Goal: Task Accomplishment & Management: Manage account settings

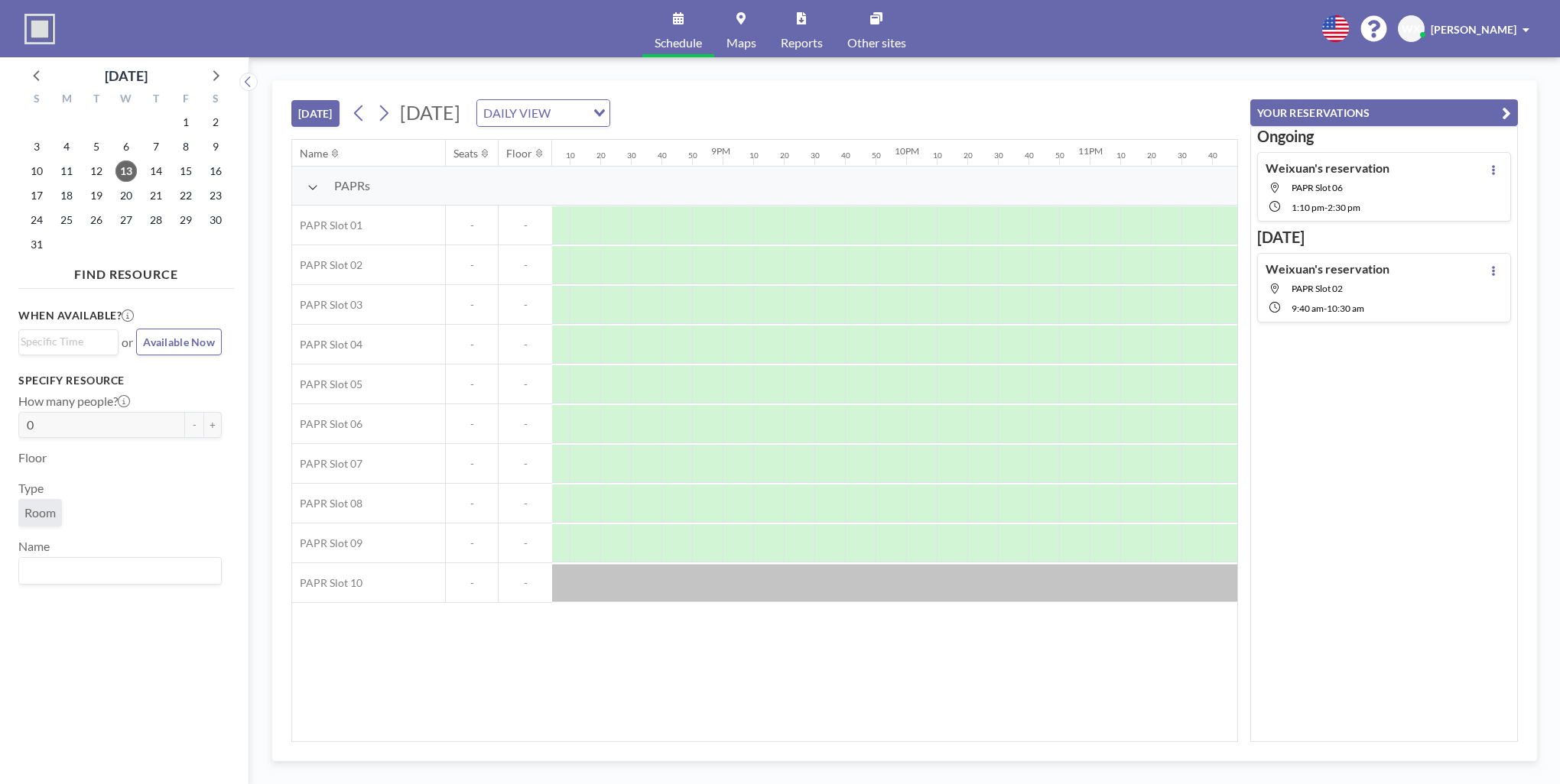
scroll to position [0, 3684]
click at [394, 118] on button at bounding box center [384, 113] width 25 height 25
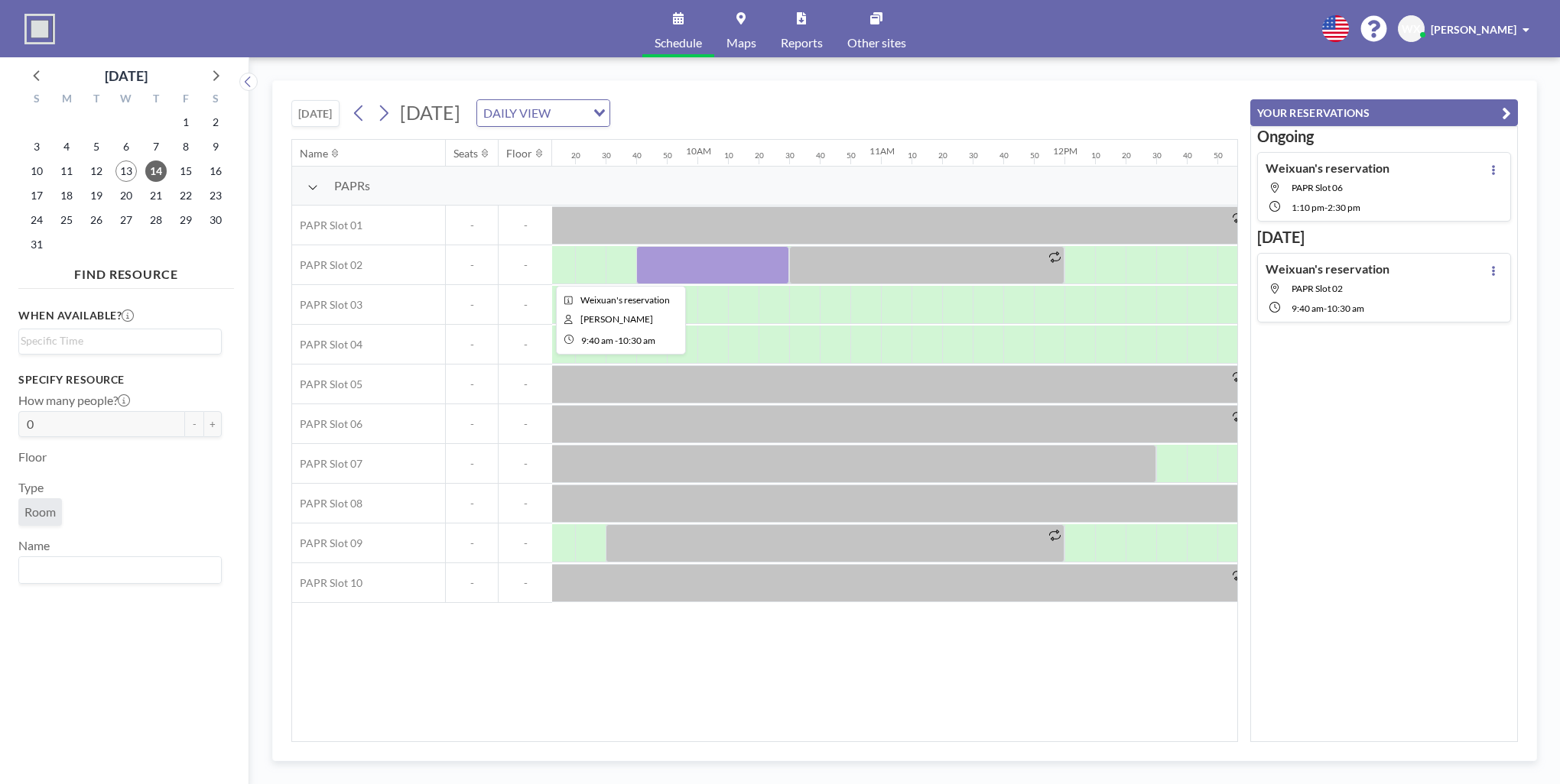
scroll to position [0, 1689]
drag, startPoint x: 734, startPoint y: 253, endPoint x: 601, endPoint y: 309, distance: 144.3
click at [601, 309] on div at bounding box center [1066, 305] width 4404 height 40
click at [1491, 267] on icon at bounding box center [1493, 271] width 3 height 10
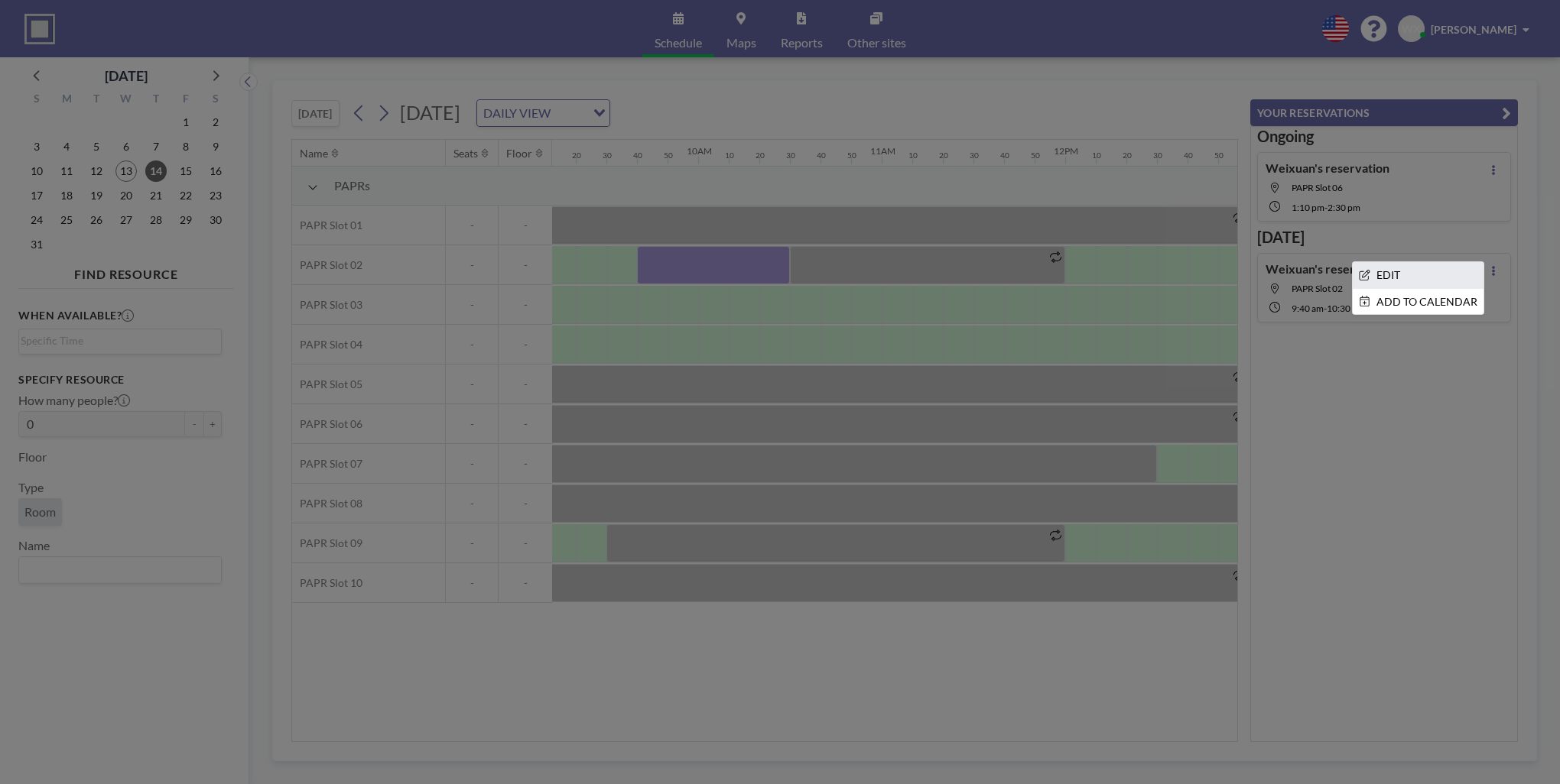
click at [1415, 281] on li "EDIT" at bounding box center [1418, 275] width 130 height 26
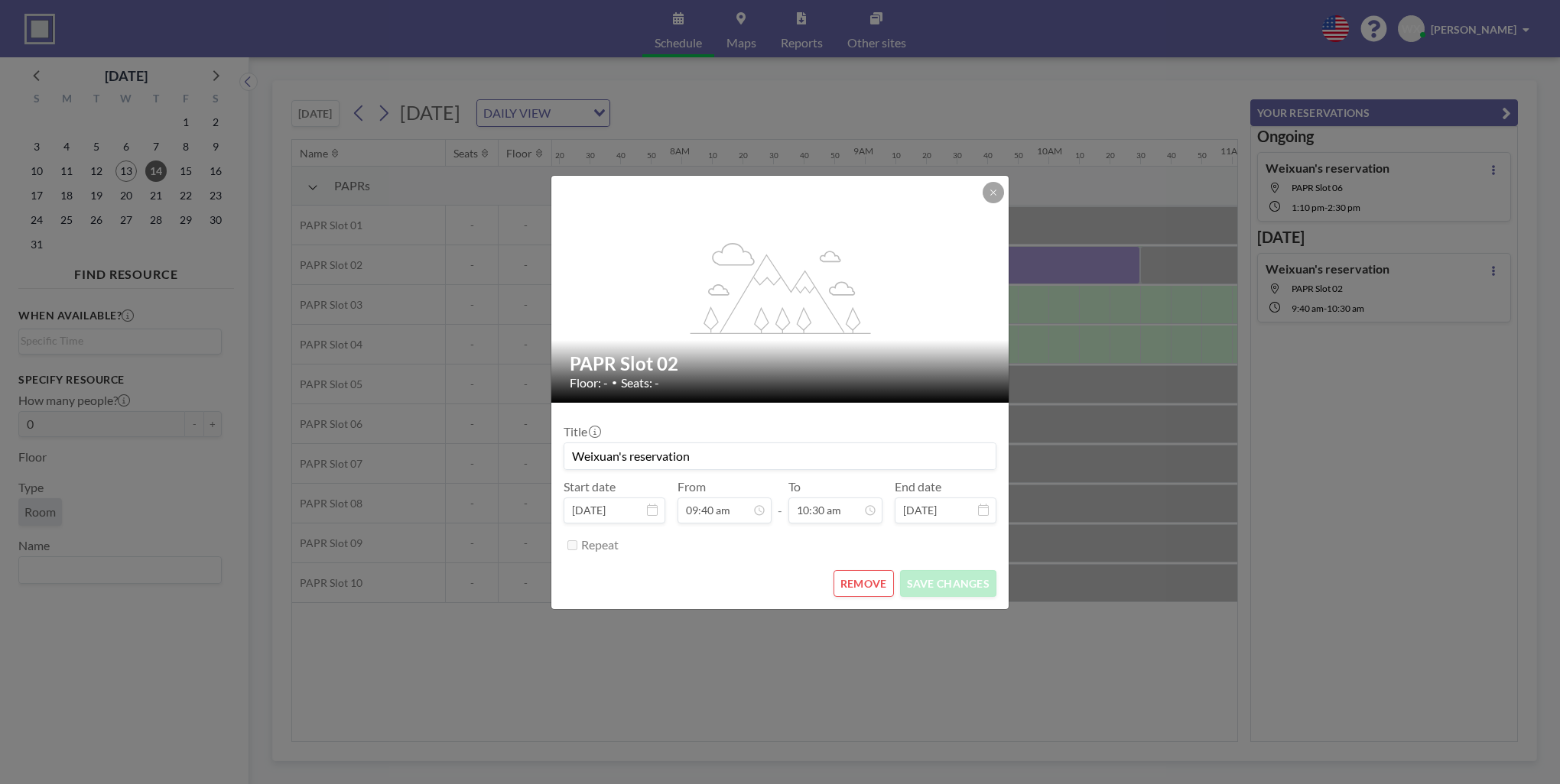
scroll to position [0, 1743]
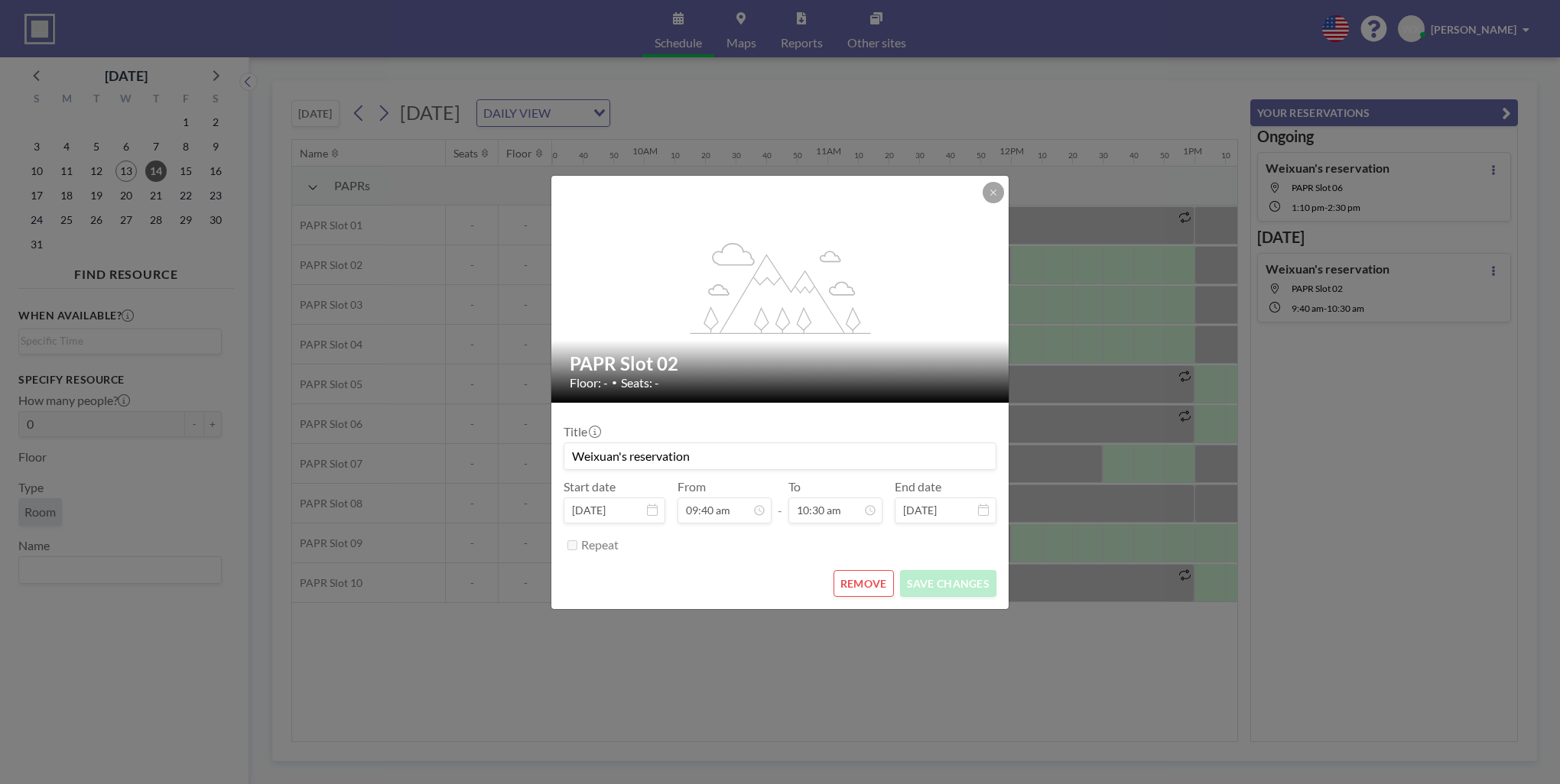
click at [887, 588] on button "REMOVE" at bounding box center [863, 583] width 60 height 26
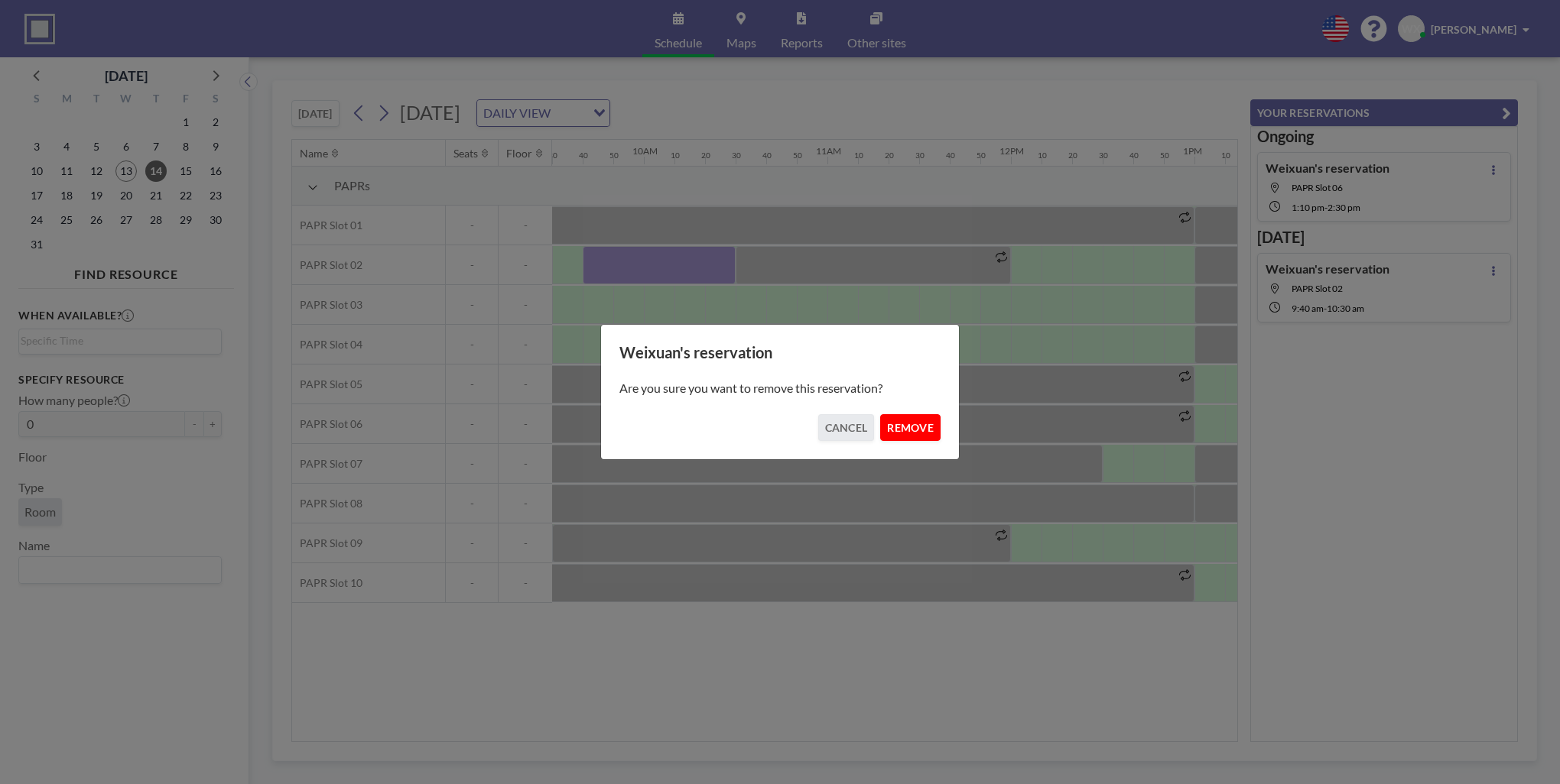
click at [904, 426] on button "REMOVE" at bounding box center [910, 427] width 60 height 26
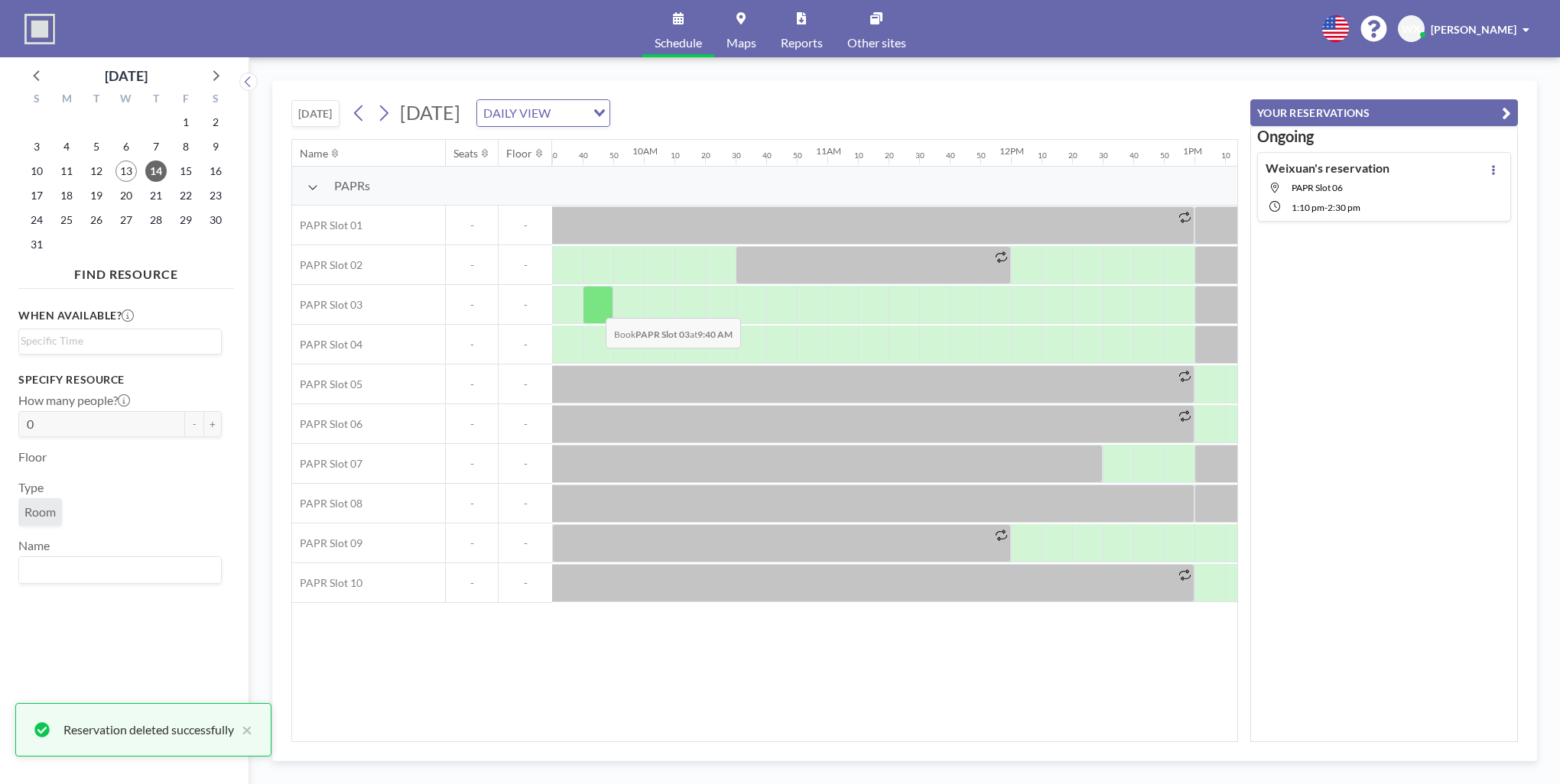
click at [593, 306] on div at bounding box center [598, 305] width 31 height 38
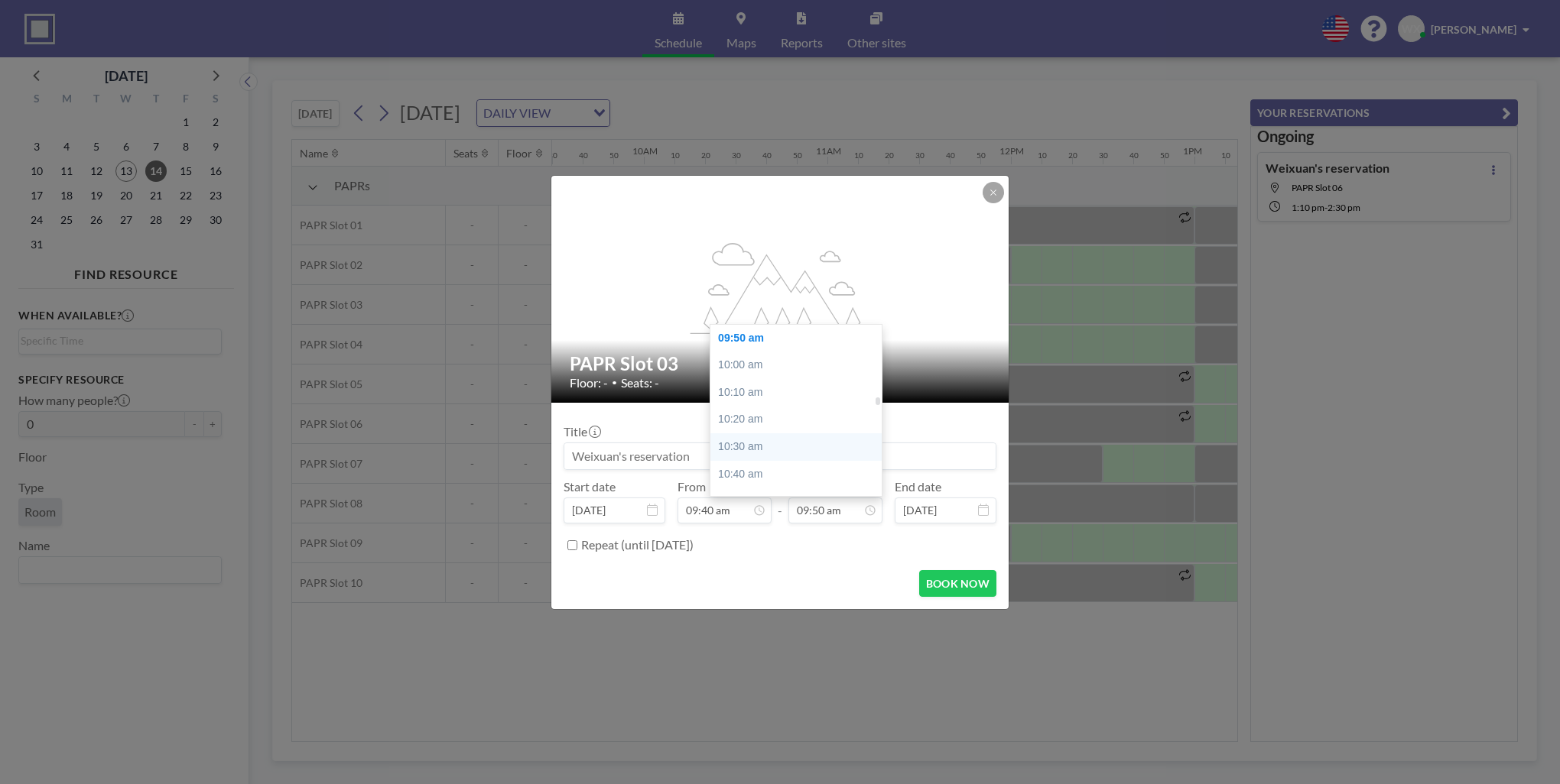
scroll to position [1835, 0]
click at [778, 457] on div "12:00 pm" at bounding box center [800, 462] width 179 height 27
type input "12:00 pm"
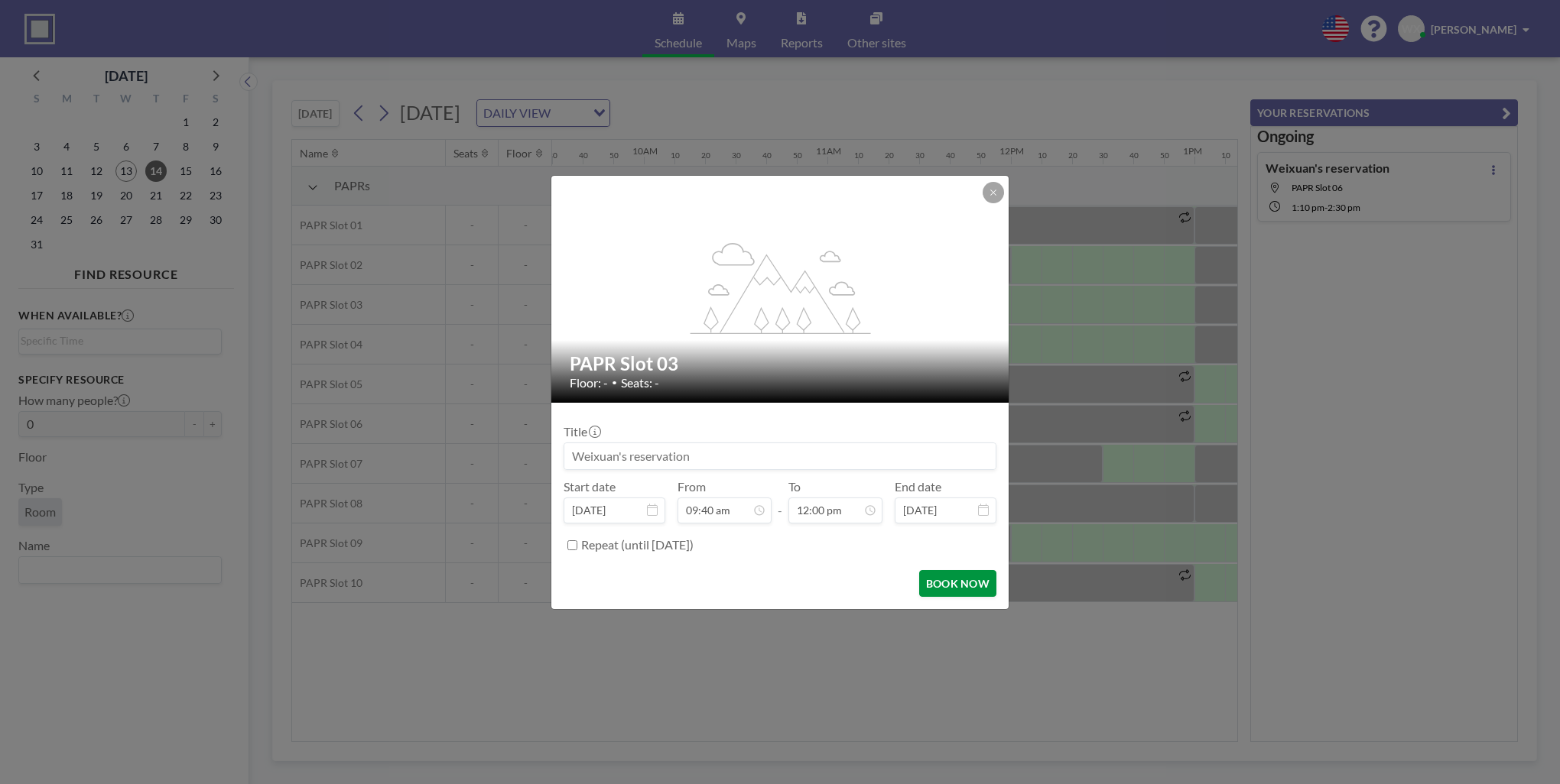
click at [948, 584] on button "BOOK NOW" at bounding box center [957, 583] width 78 height 26
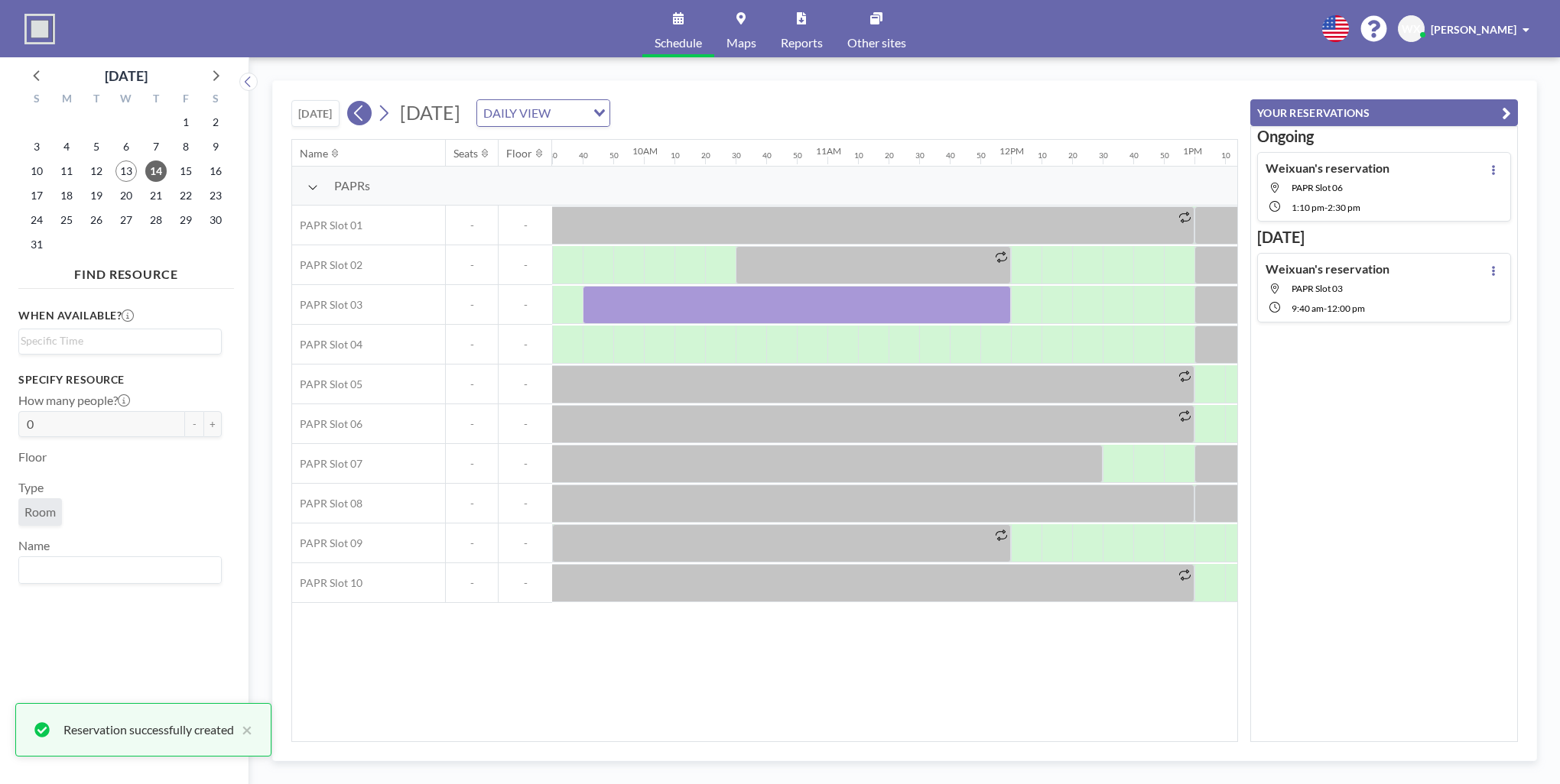
click at [360, 113] on icon at bounding box center [359, 113] width 15 height 23
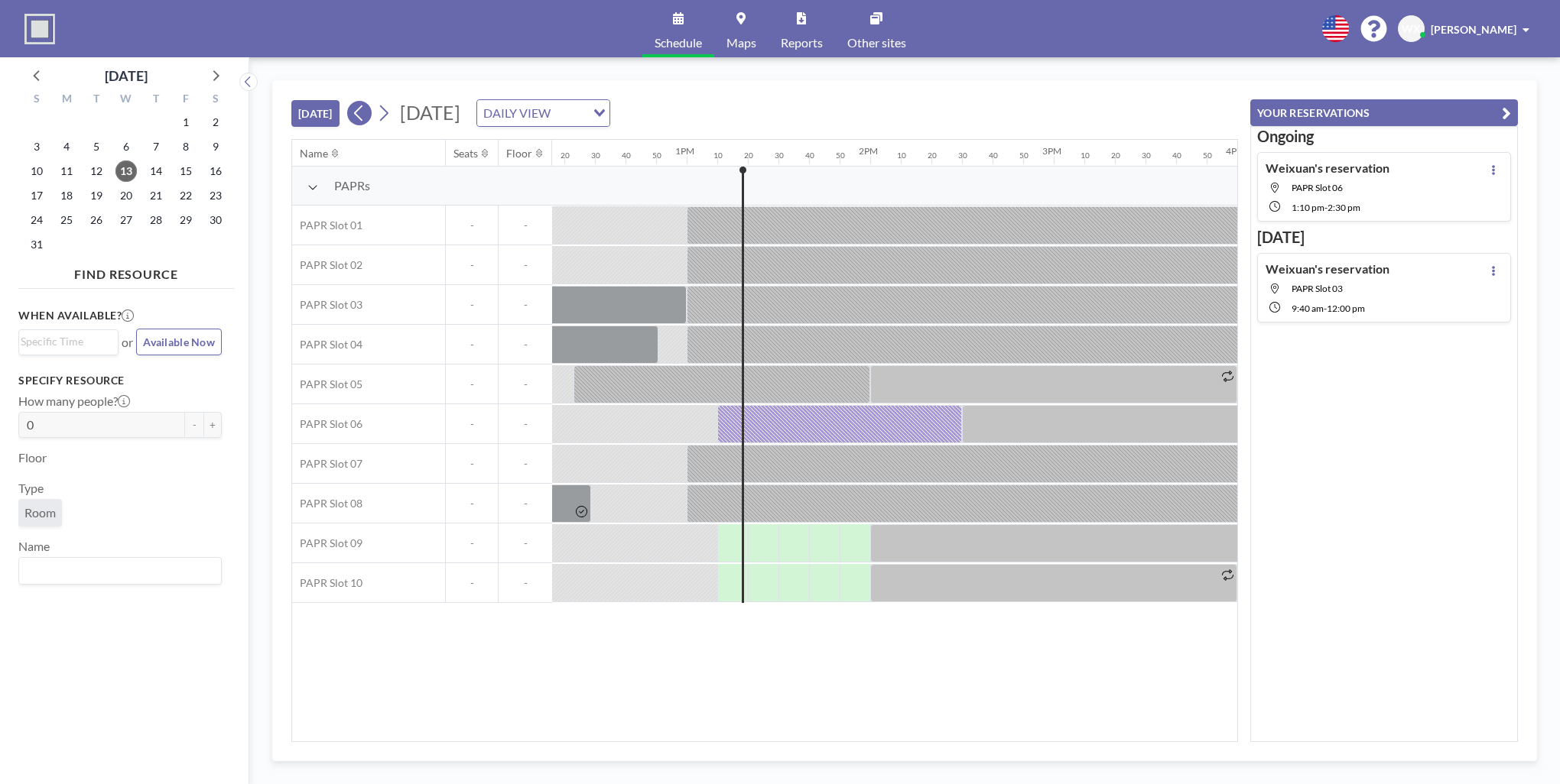
scroll to position [0, 2385]
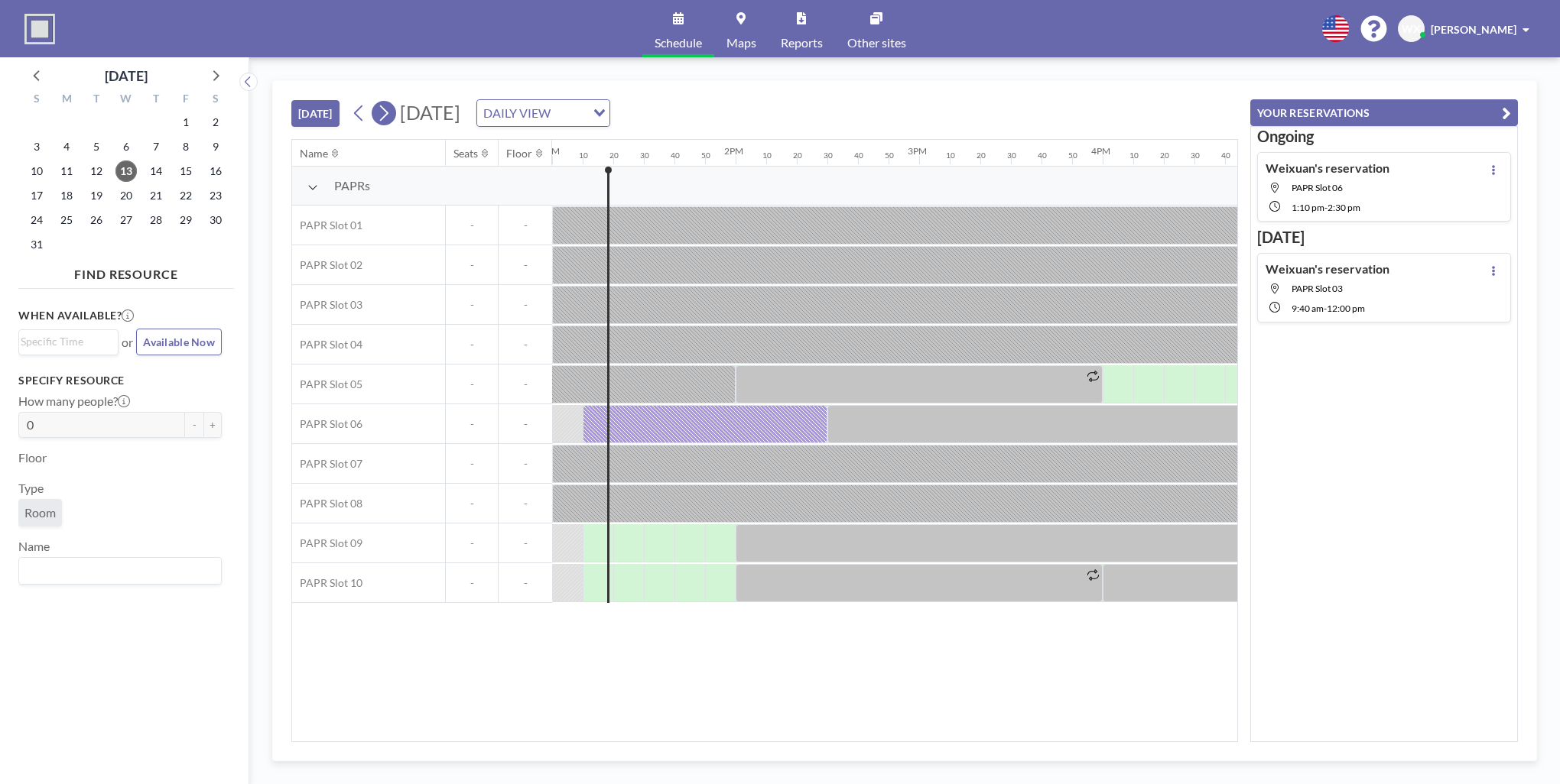
click at [390, 112] on icon at bounding box center [384, 113] width 15 height 23
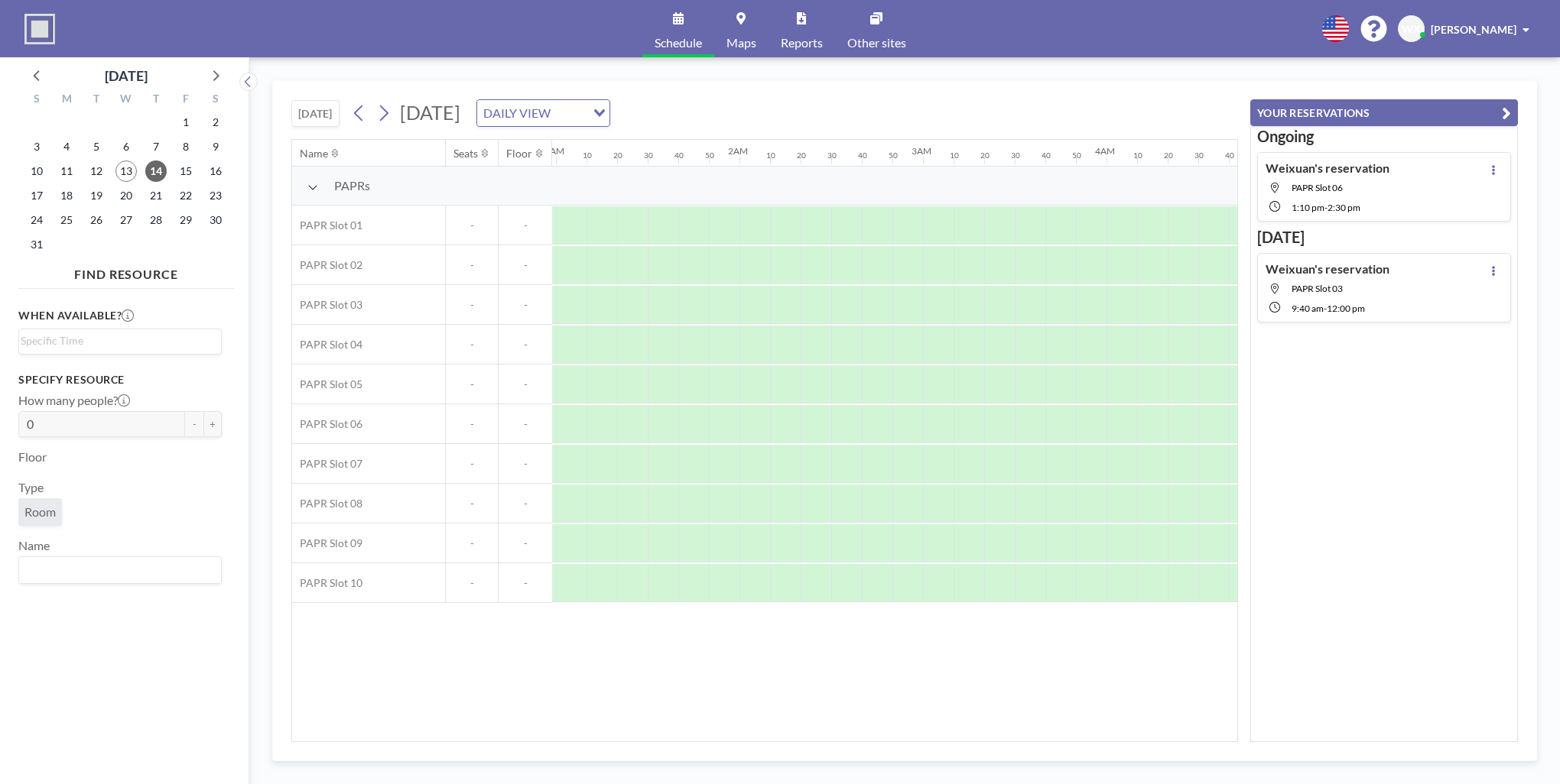
scroll to position [0, 0]
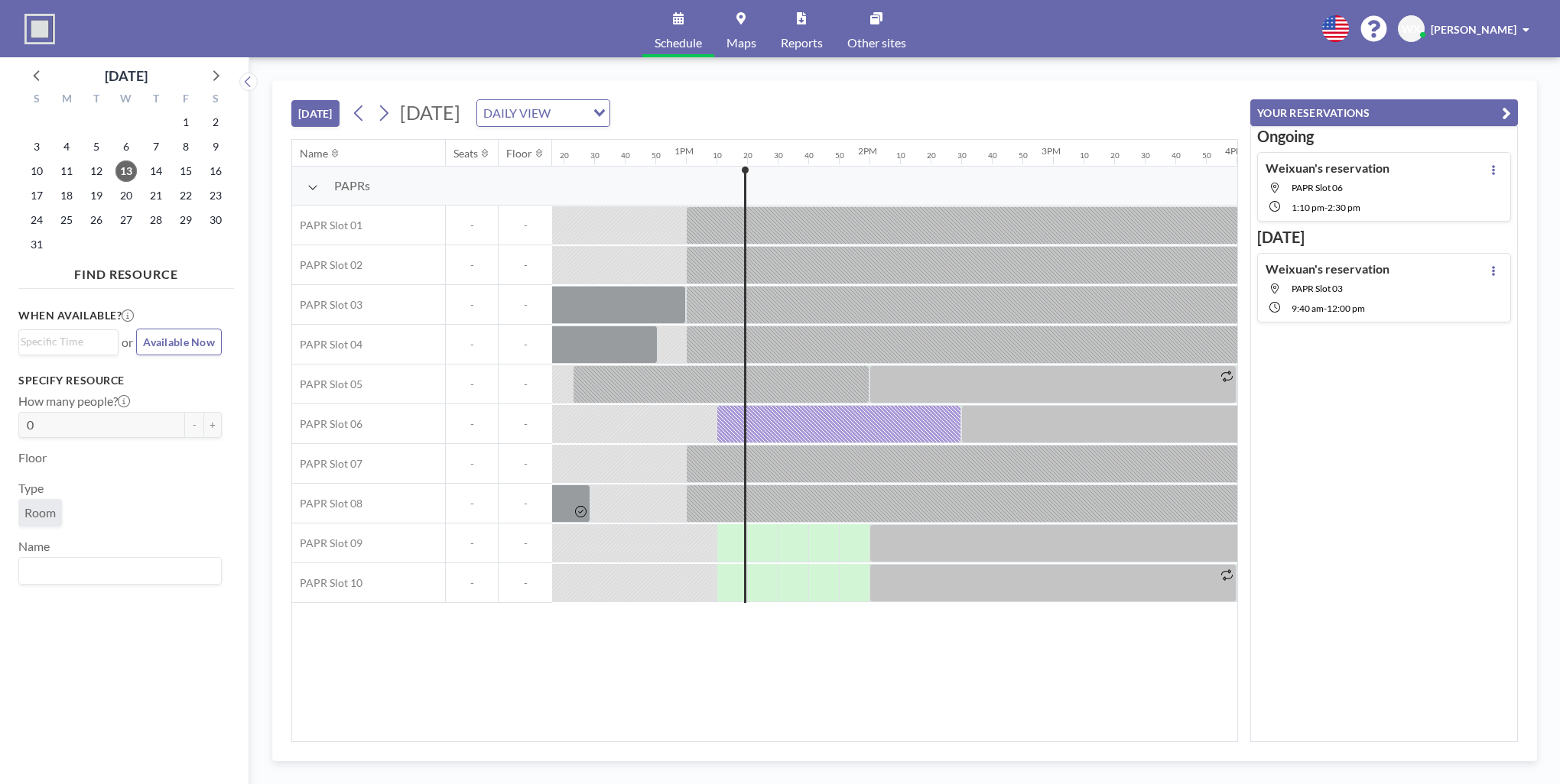
scroll to position [0, 2385]
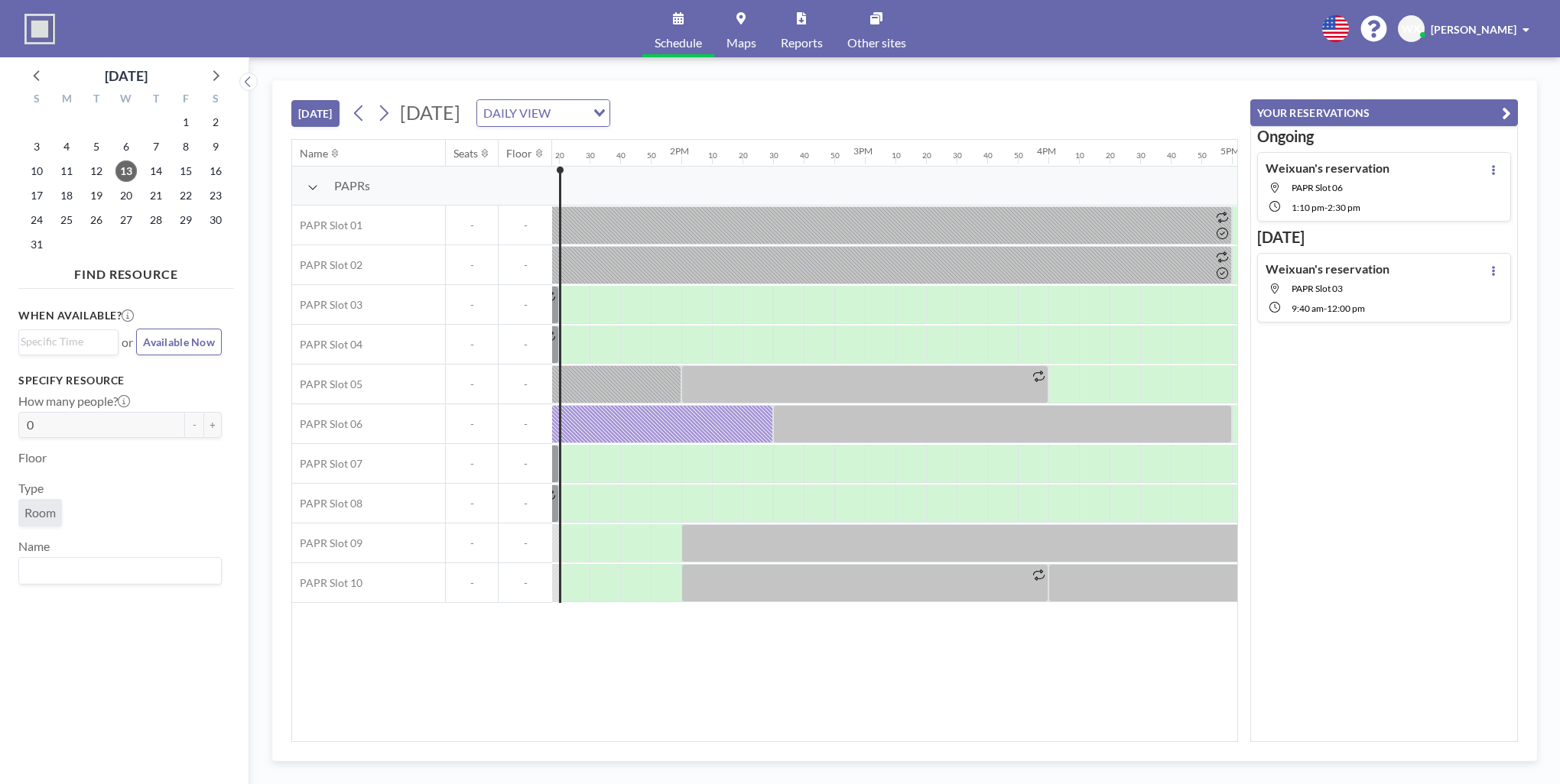
scroll to position [0, 2441]
click at [1378, 193] on div "Weixuan's reservation PAPR Slot 06 1:10 PM - 2:30 PM" at bounding box center [1327, 187] width 124 height 53
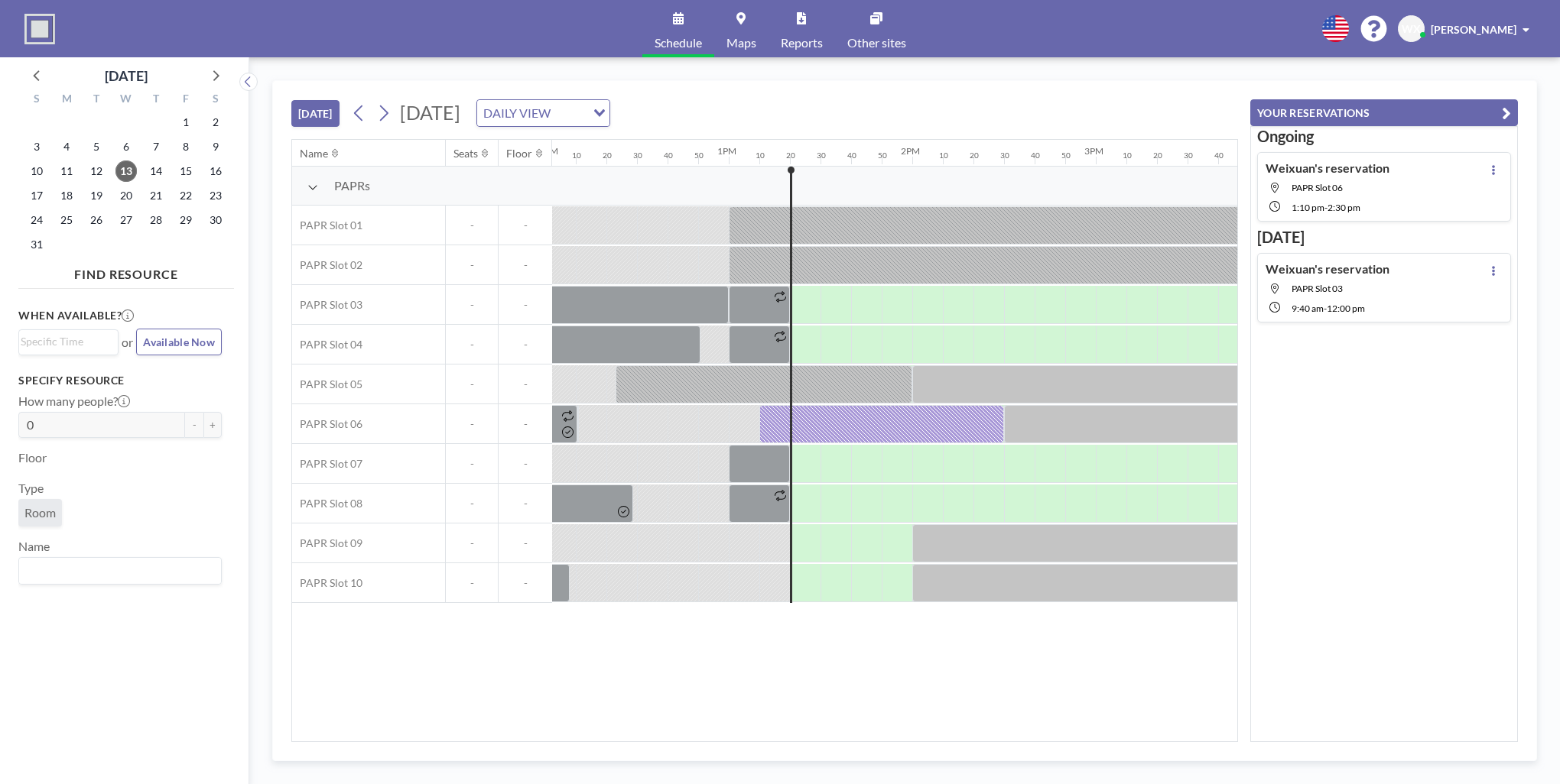
scroll to position [0, 2385]
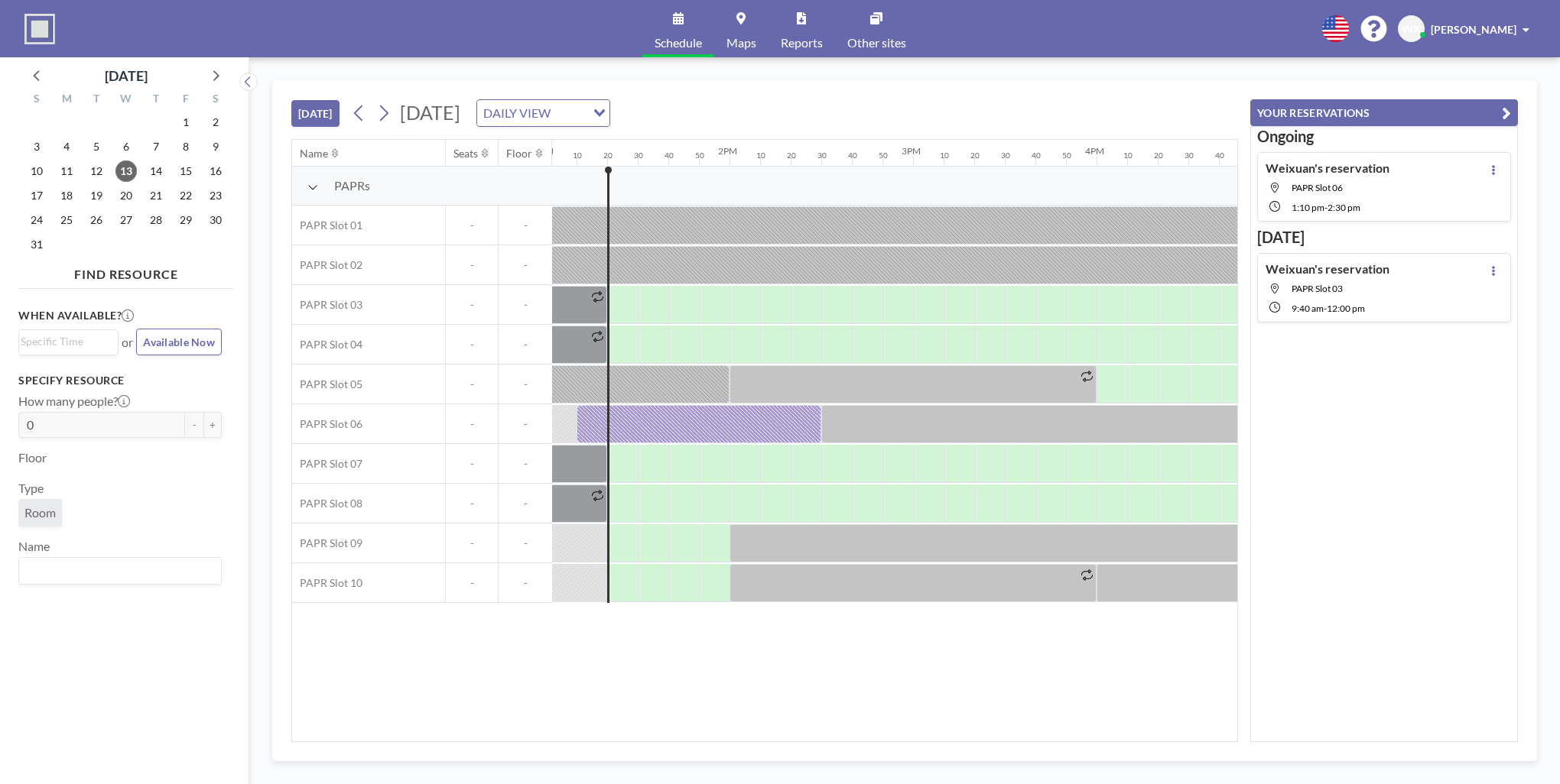
scroll to position [0, 2416]
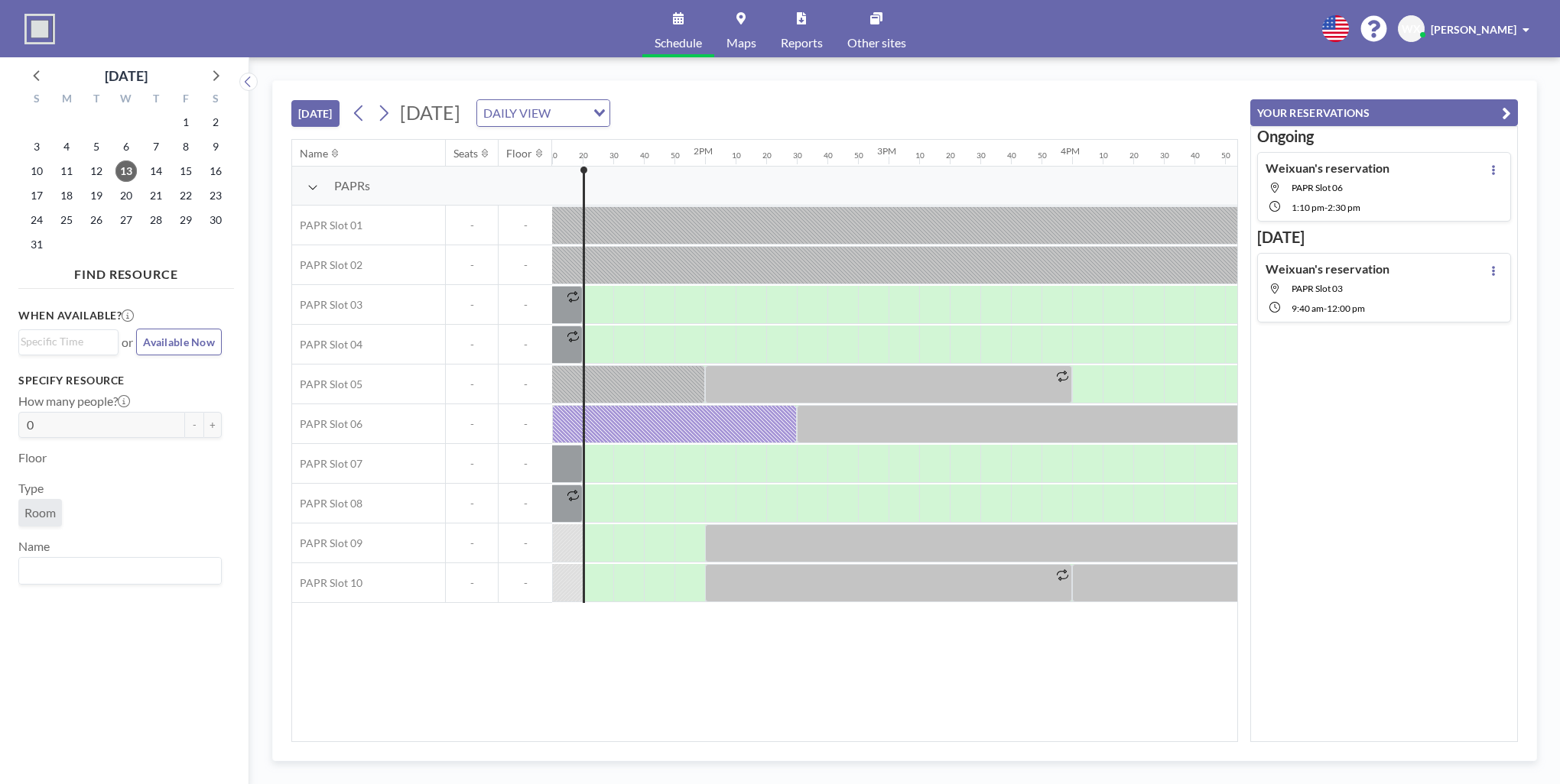
click at [1484, 177] on div at bounding box center [1493, 187] width 18 height 53
click at [1484, 167] on button at bounding box center [1493, 170] width 18 height 18
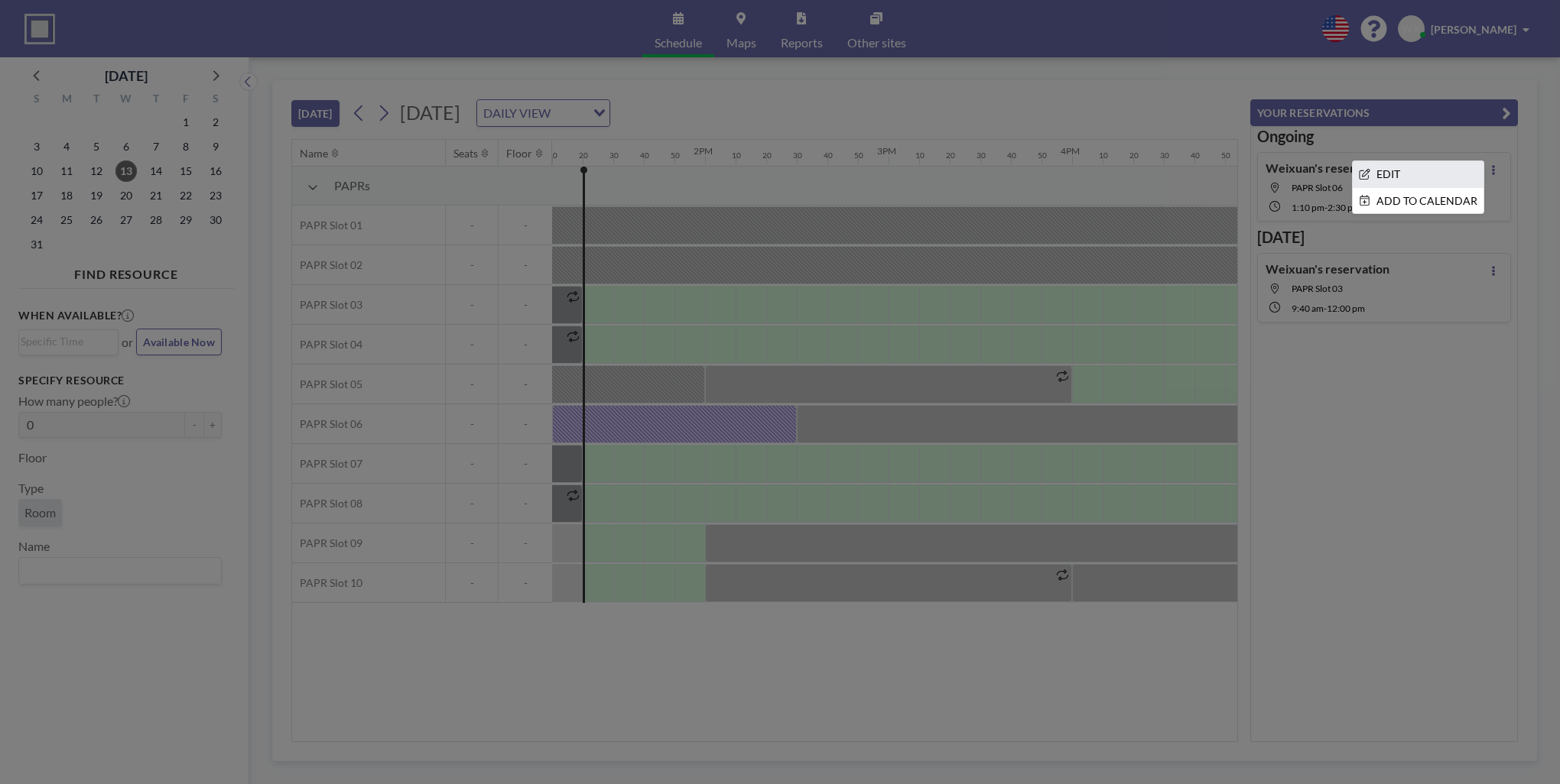
click at [1415, 171] on li "EDIT" at bounding box center [1418, 173] width 130 height 26
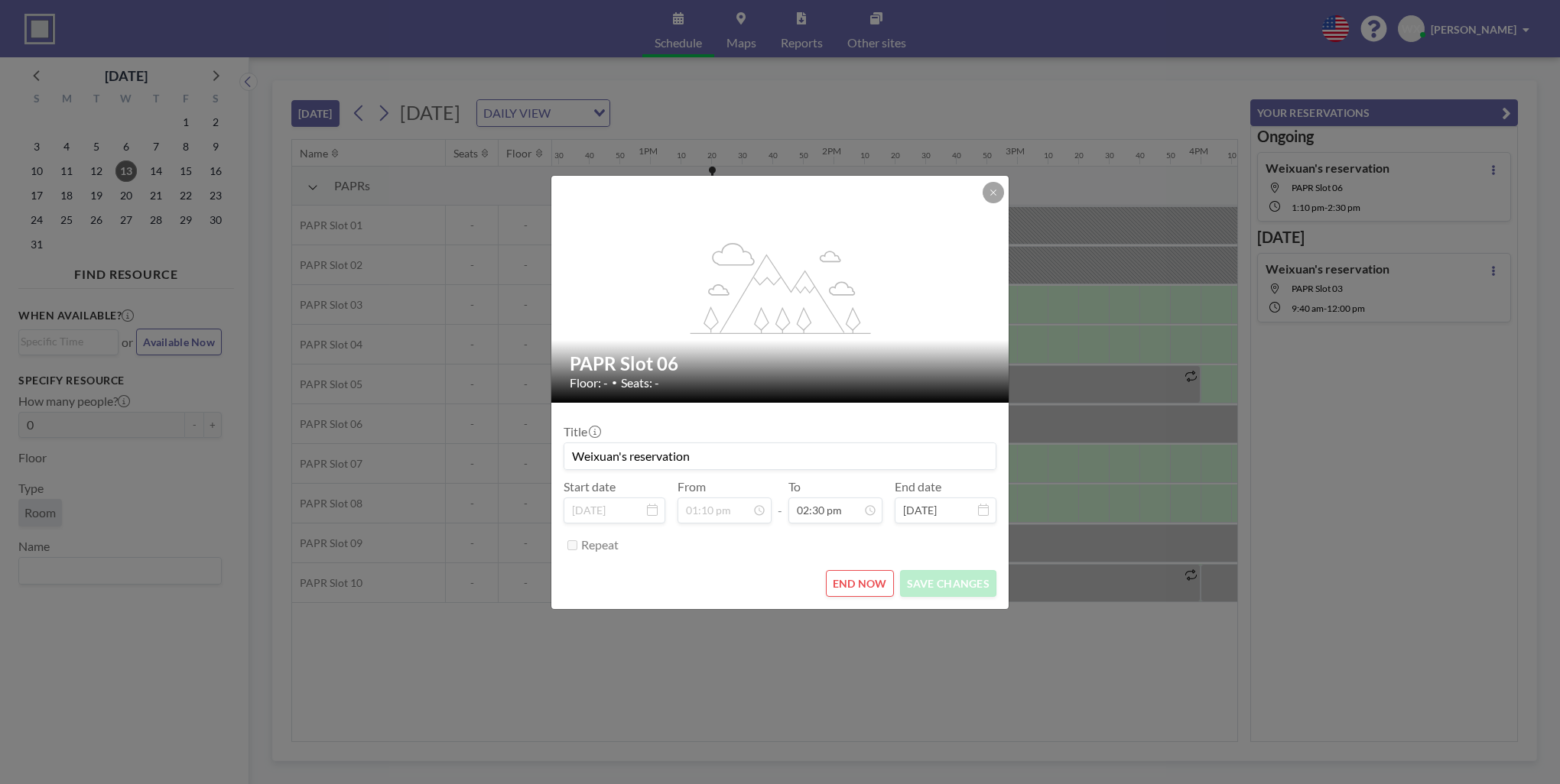
scroll to position [0, 2385]
click at [873, 583] on button "END NOW" at bounding box center [859, 583] width 68 height 26
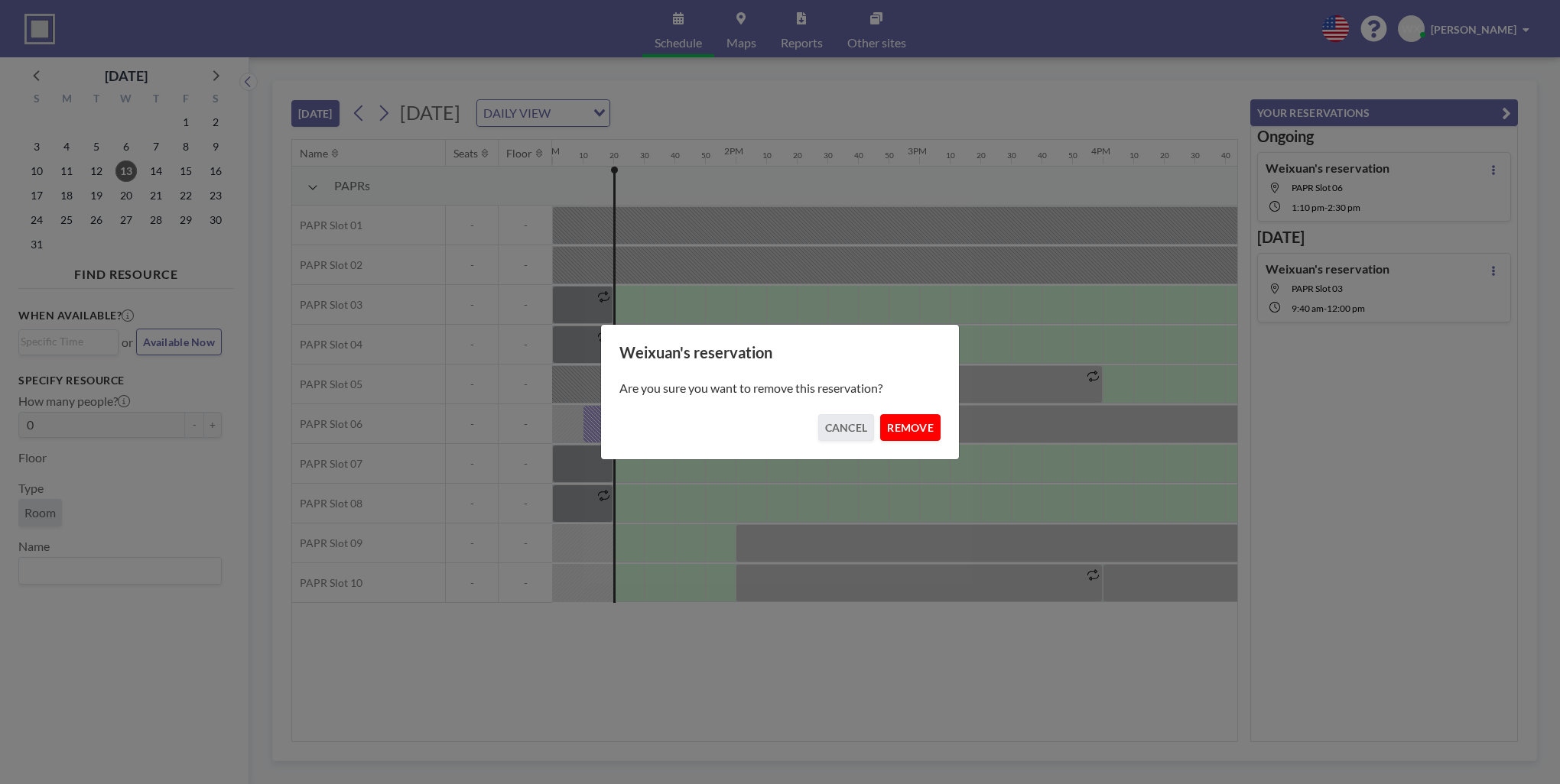
click at [896, 423] on button "REMOVE" at bounding box center [910, 427] width 60 height 26
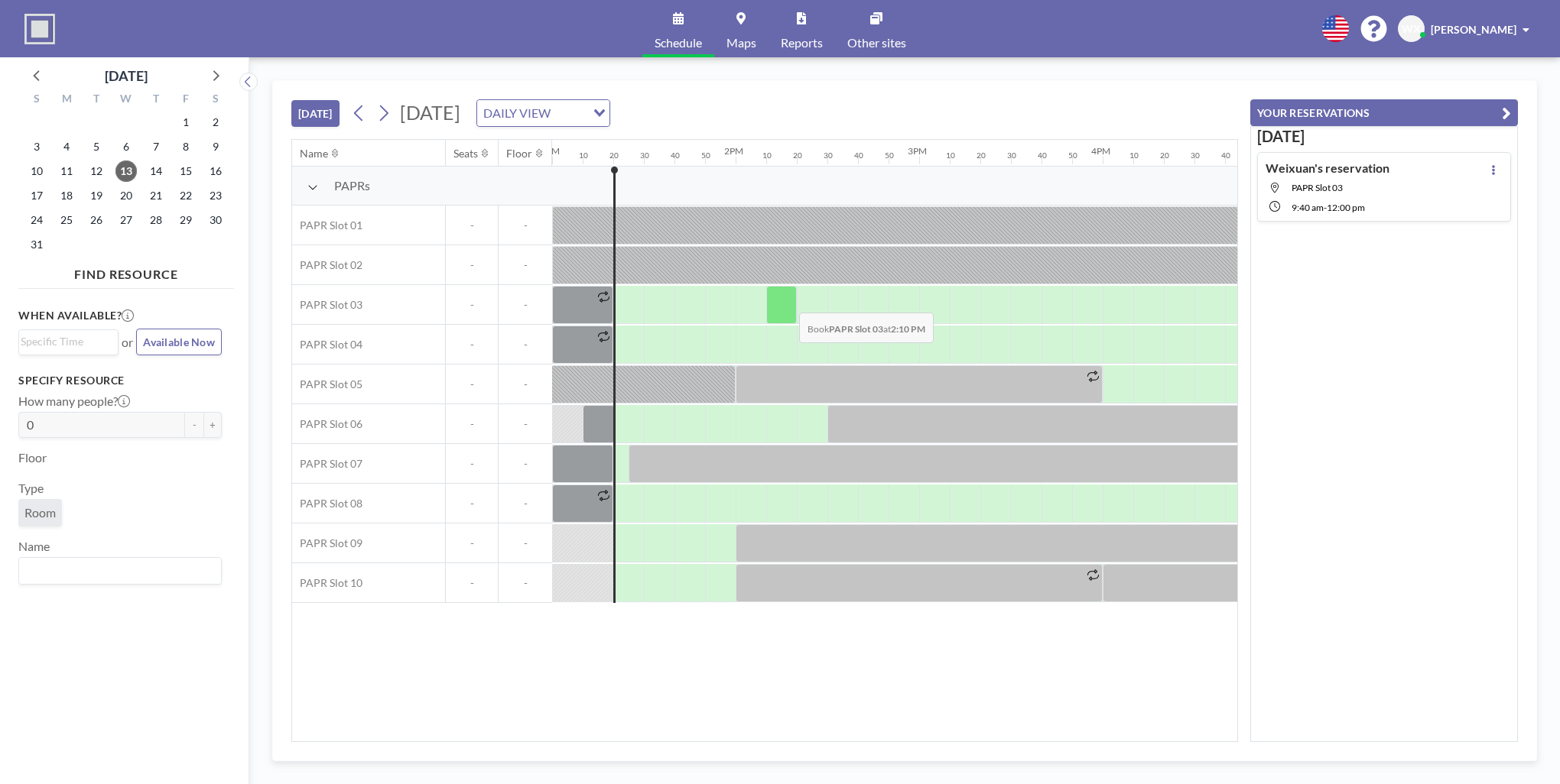
click at [787, 301] on div at bounding box center [781, 305] width 31 height 38
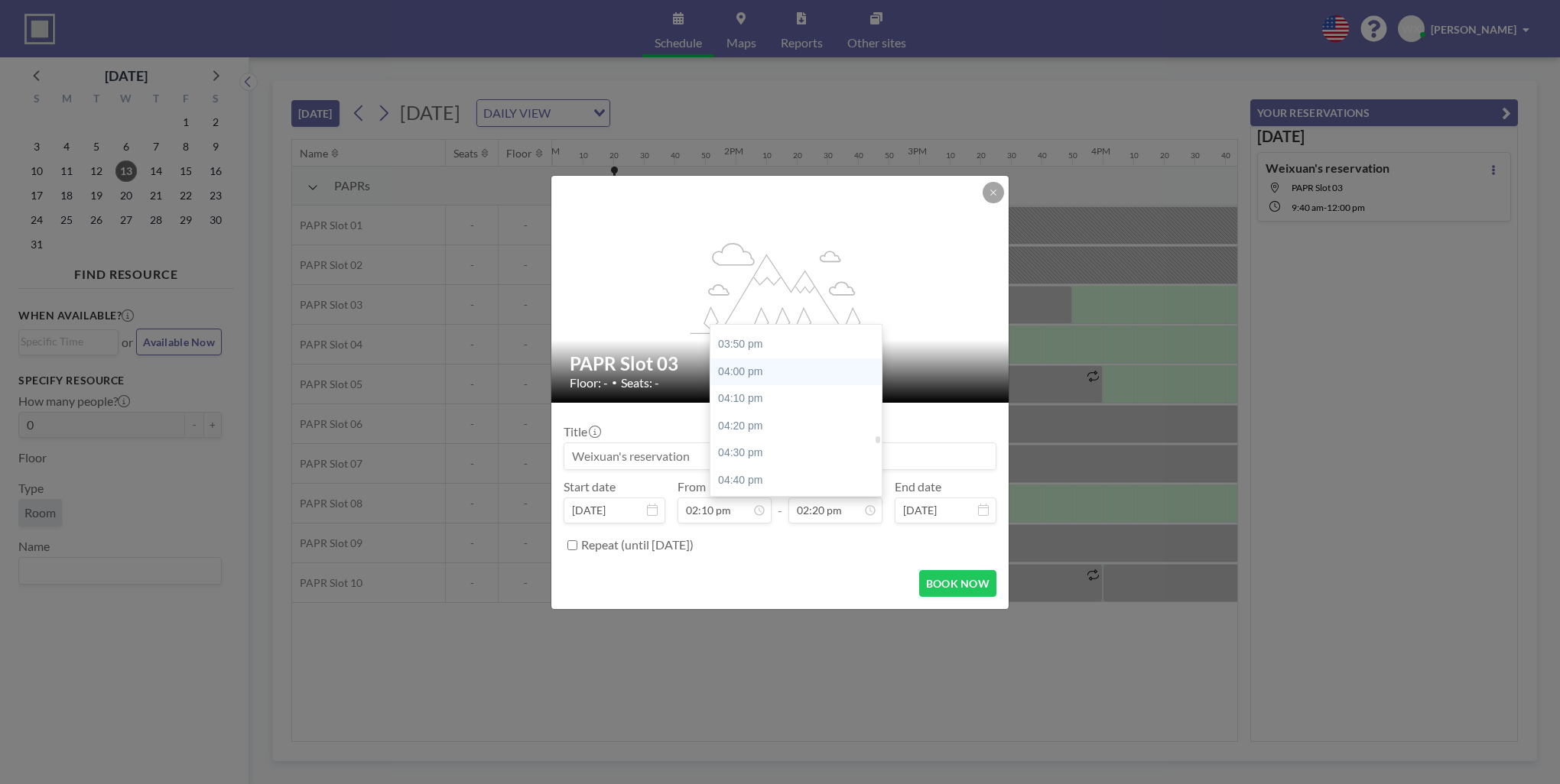
scroll to position [2569, 0]
click at [749, 385] on div "04:00 pm" at bounding box center [800, 381] width 179 height 27
type input "04:00 pm"
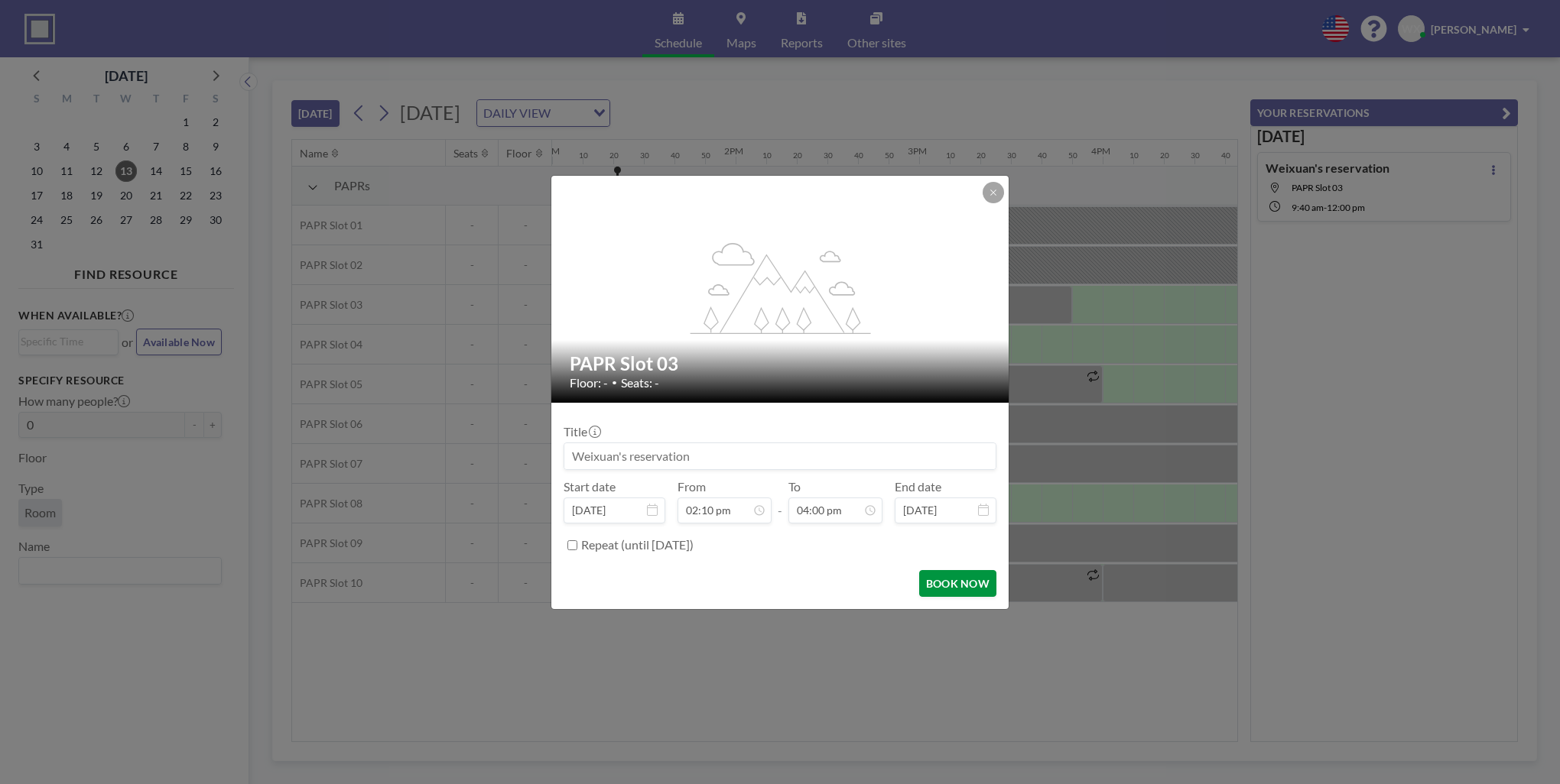
click at [950, 578] on button "BOOK NOW" at bounding box center [957, 583] width 78 height 26
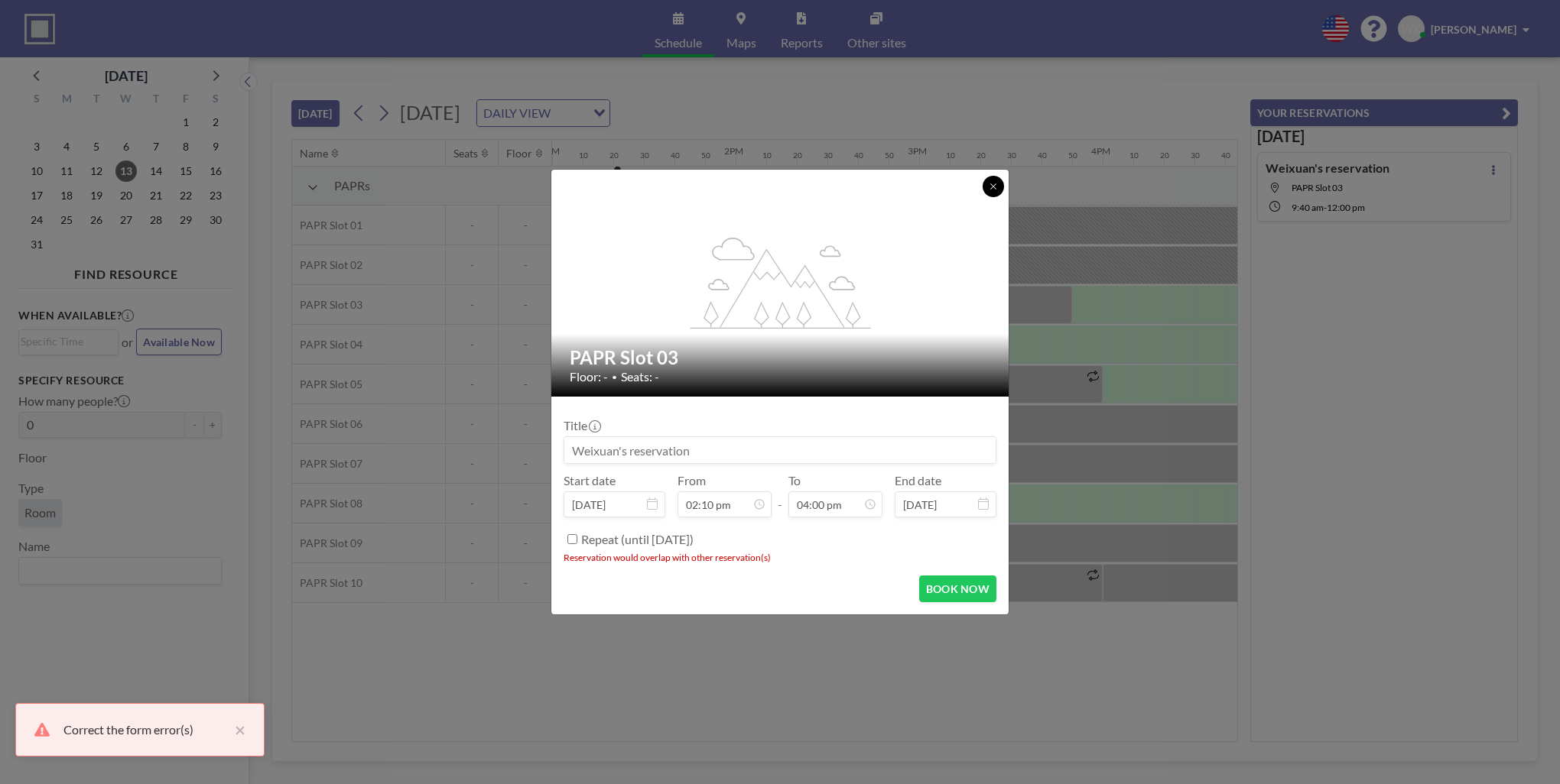
click at [994, 187] on icon at bounding box center [993, 186] width 5 height 5
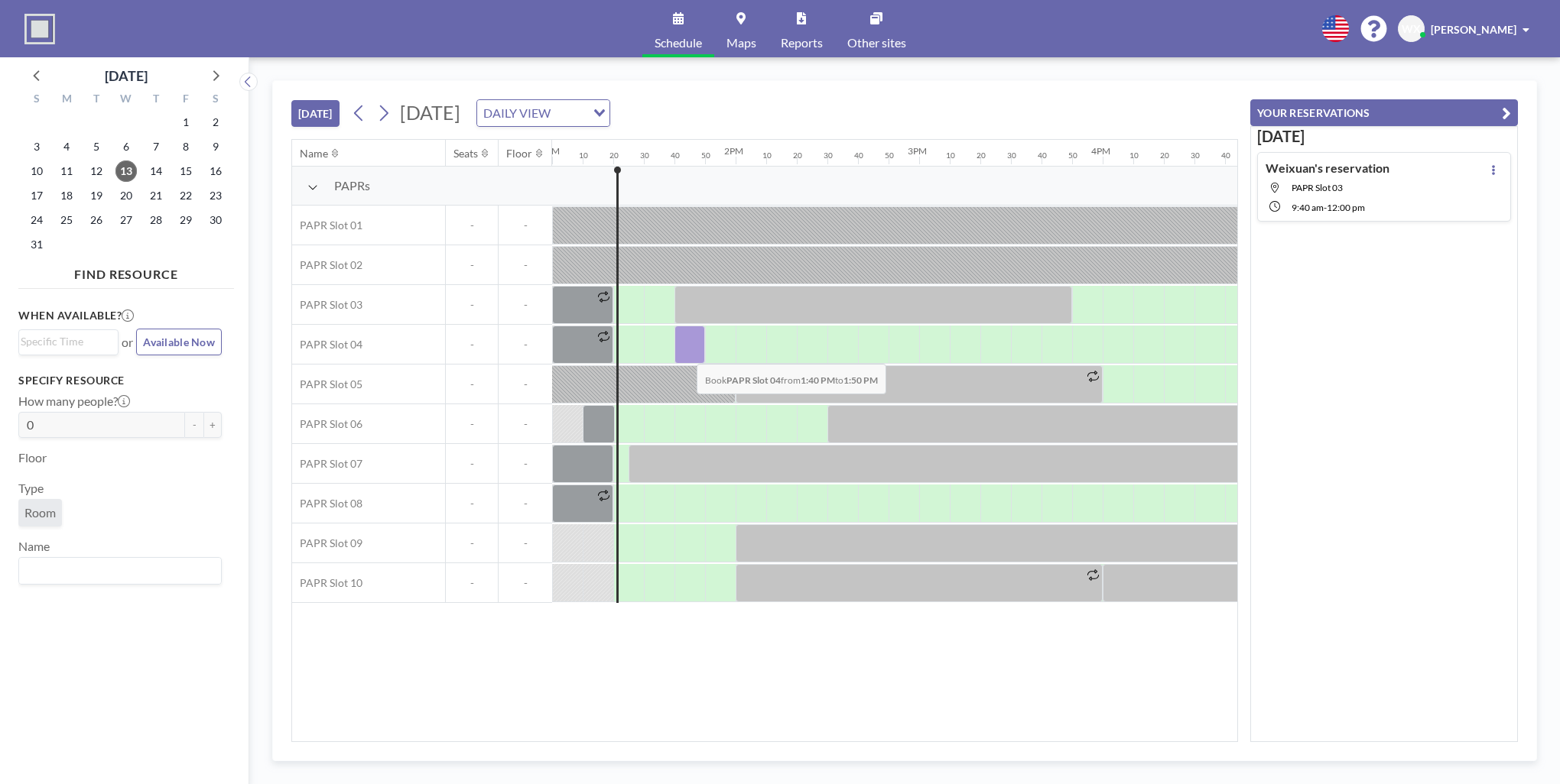
click at [684, 352] on div at bounding box center [689, 345] width 31 height 38
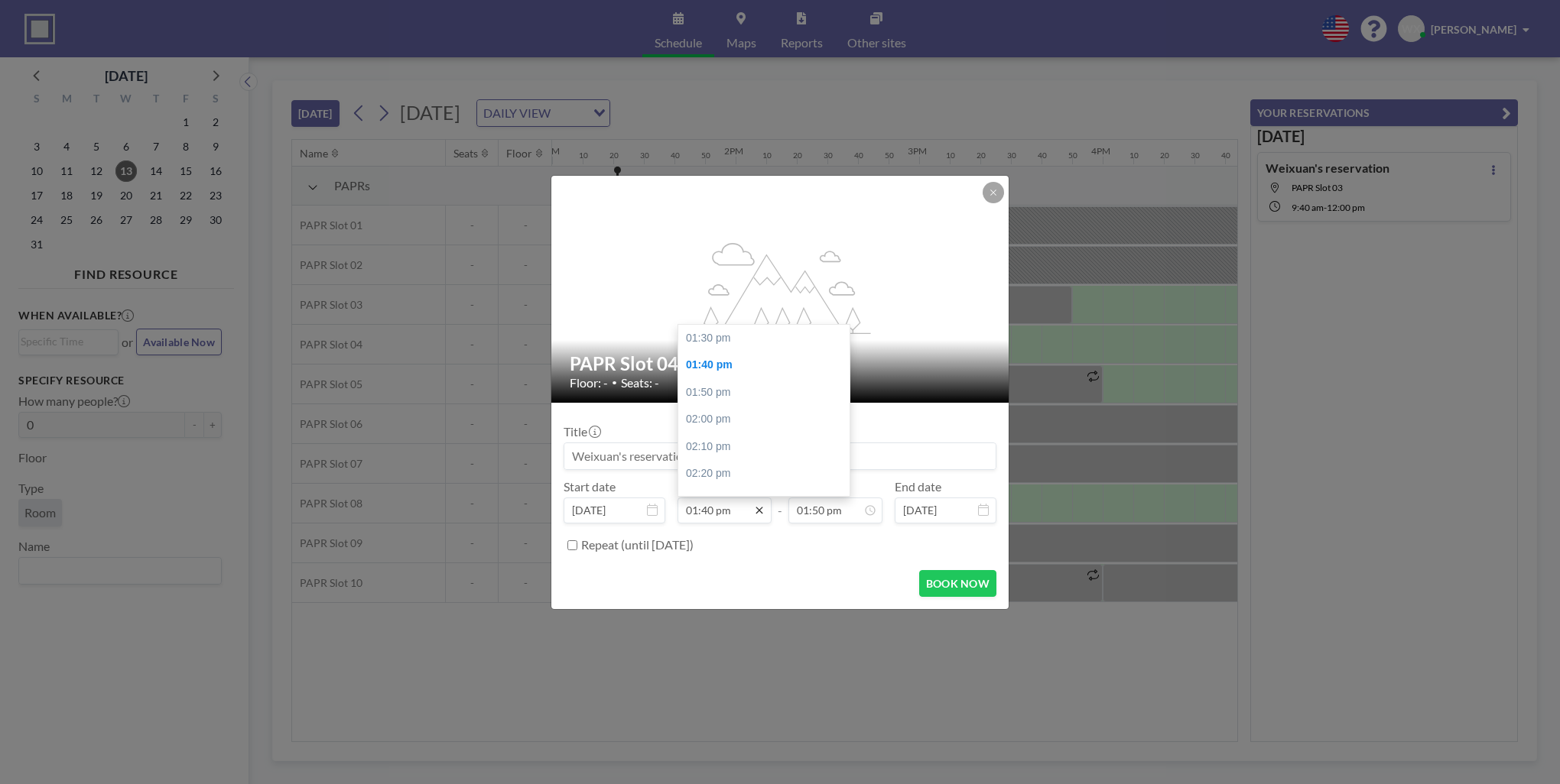
scroll to position [27, 0]
click at [726, 424] on div "02:10 pm" at bounding box center [768, 419] width 179 height 27
type input "02:10 pm"
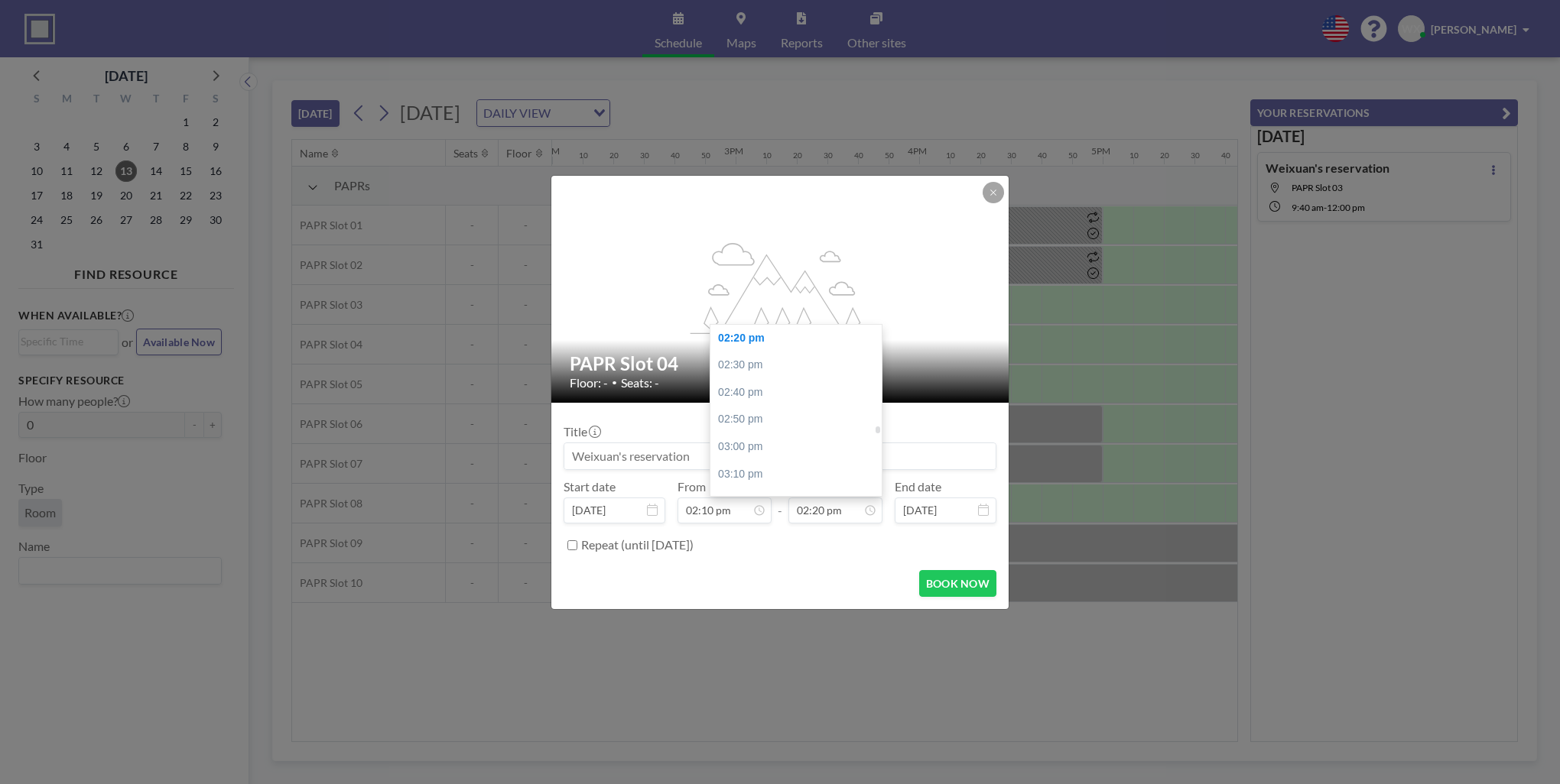
scroll to position [2569, 0]
click at [764, 432] on div "04:20 pm" at bounding box center [800, 435] width 179 height 27
type input "04:20 pm"
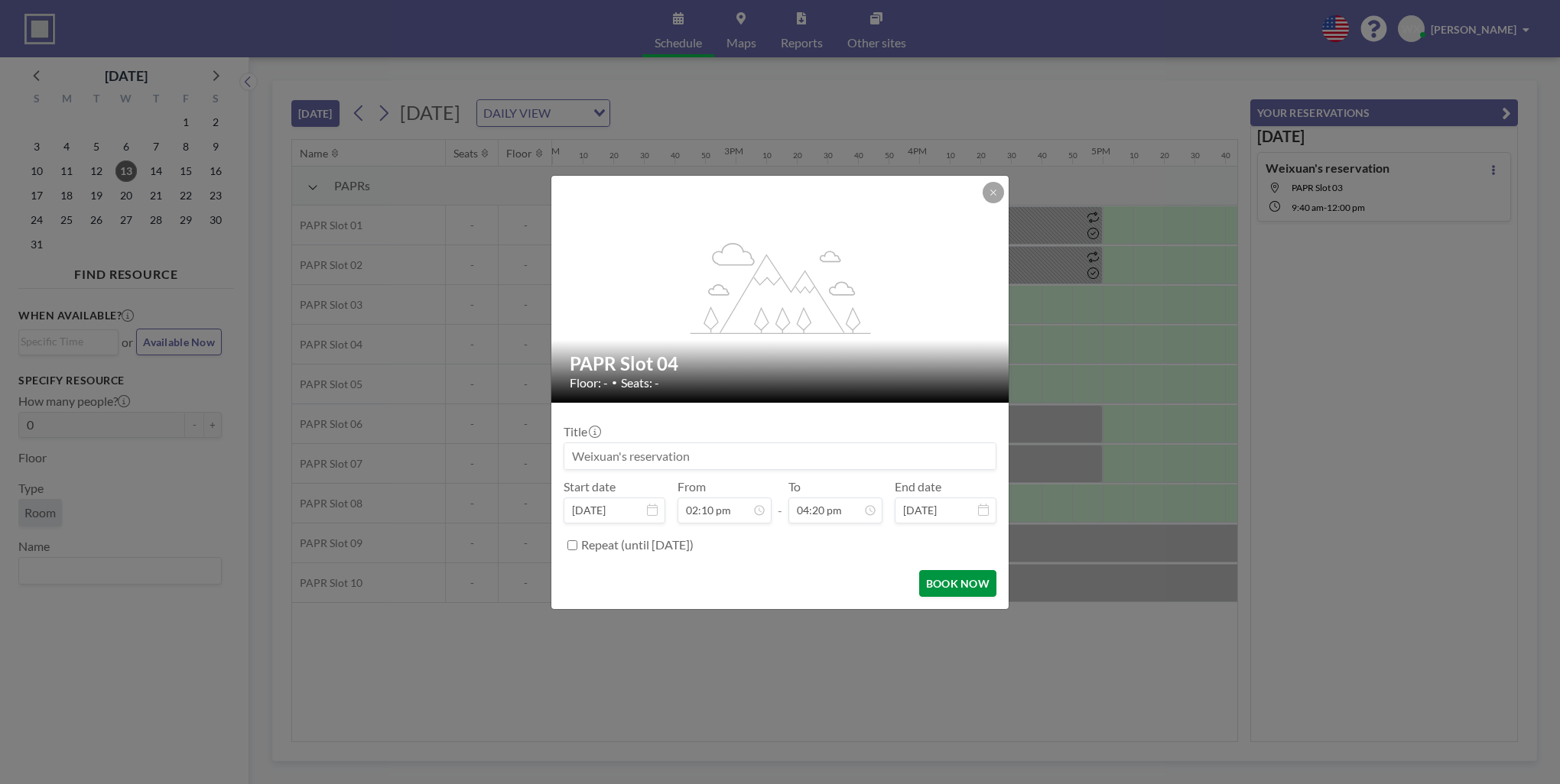
click at [965, 585] on button "BOOK NOW" at bounding box center [957, 583] width 78 height 26
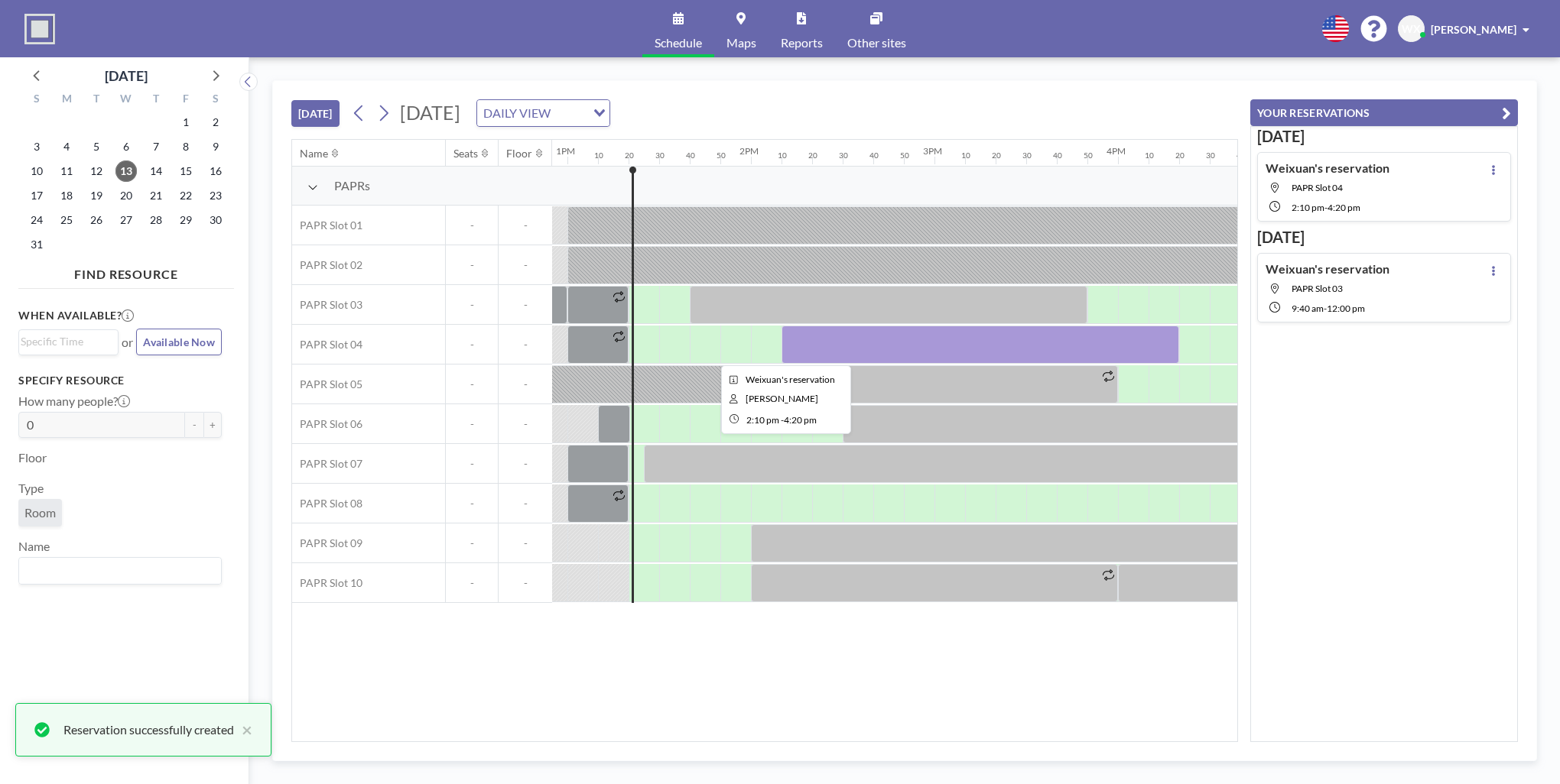
scroll to position [0, 2370]
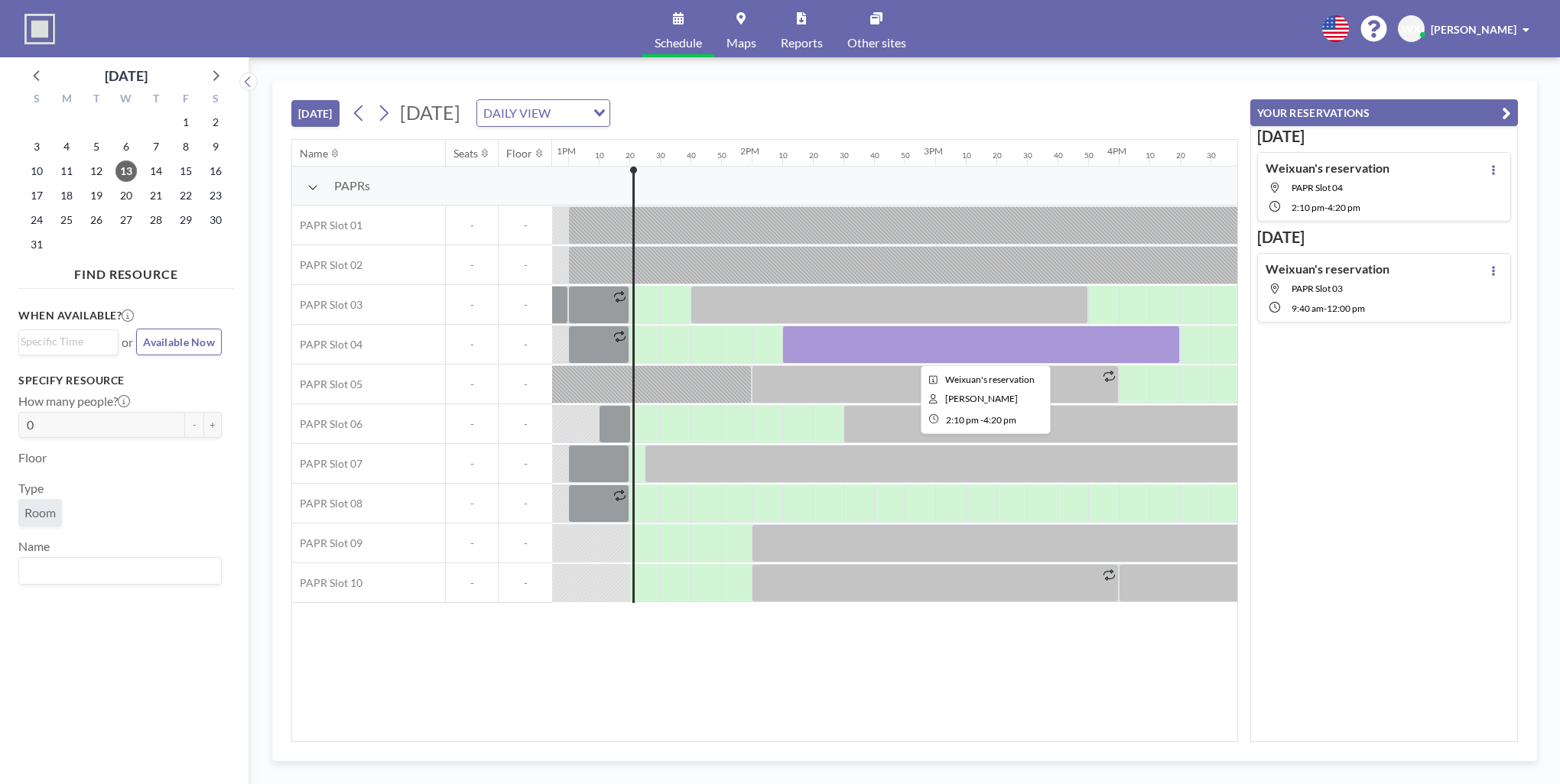
drag, startPoint x: 833, startPoint y: 346, endPoint x: 803, endPoint y: 345, distance: 30.0
click at [803, 345] on div at bounding box center [981, 345] width 398 height 38
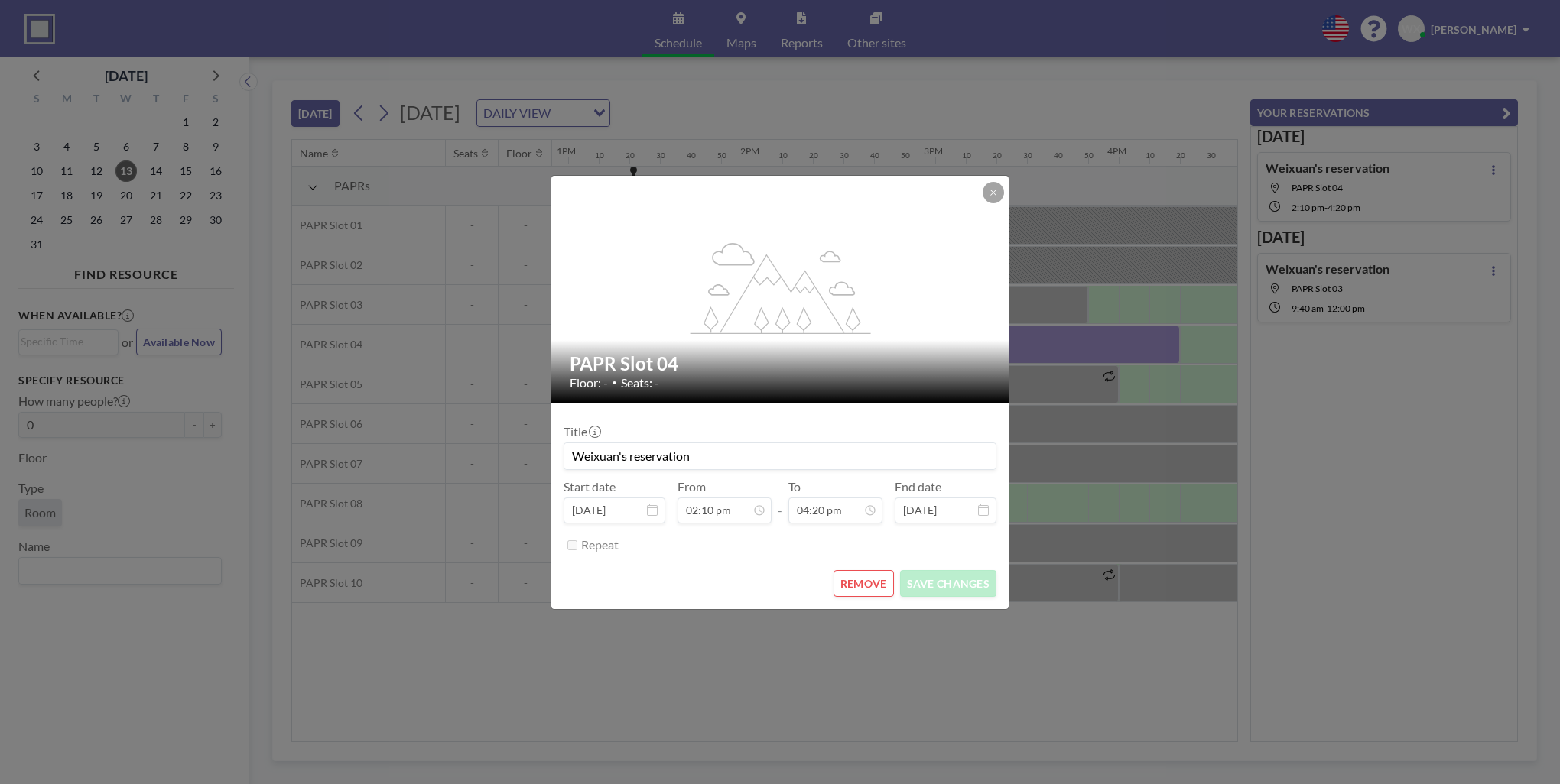
click at [867, 586] on button "REMOVE" at bounding box center [863, 583] width 60 height 26
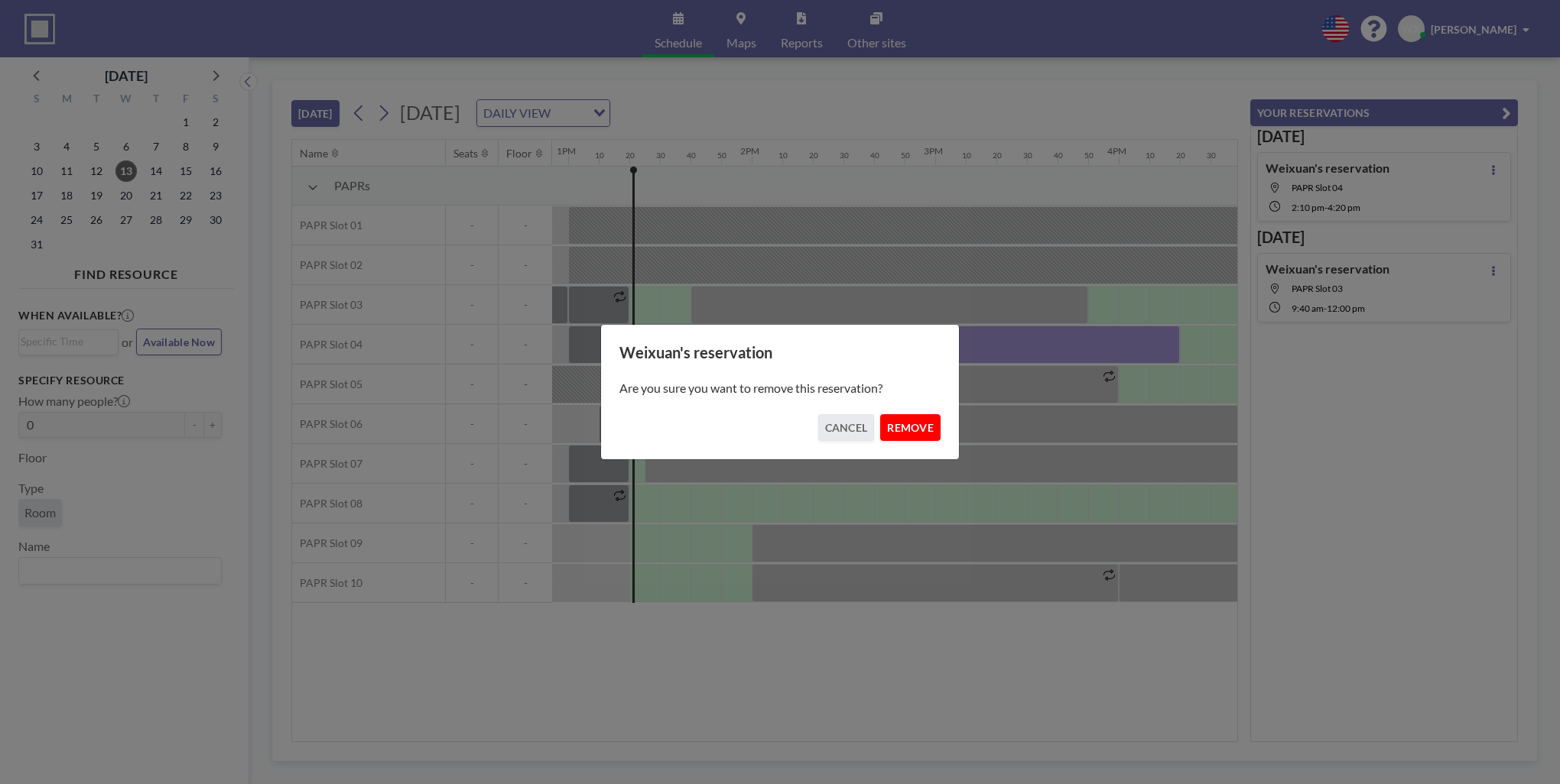
click at [910, 427] on button "REMOVE" at bounding box center [910, 427] width 60 height 26
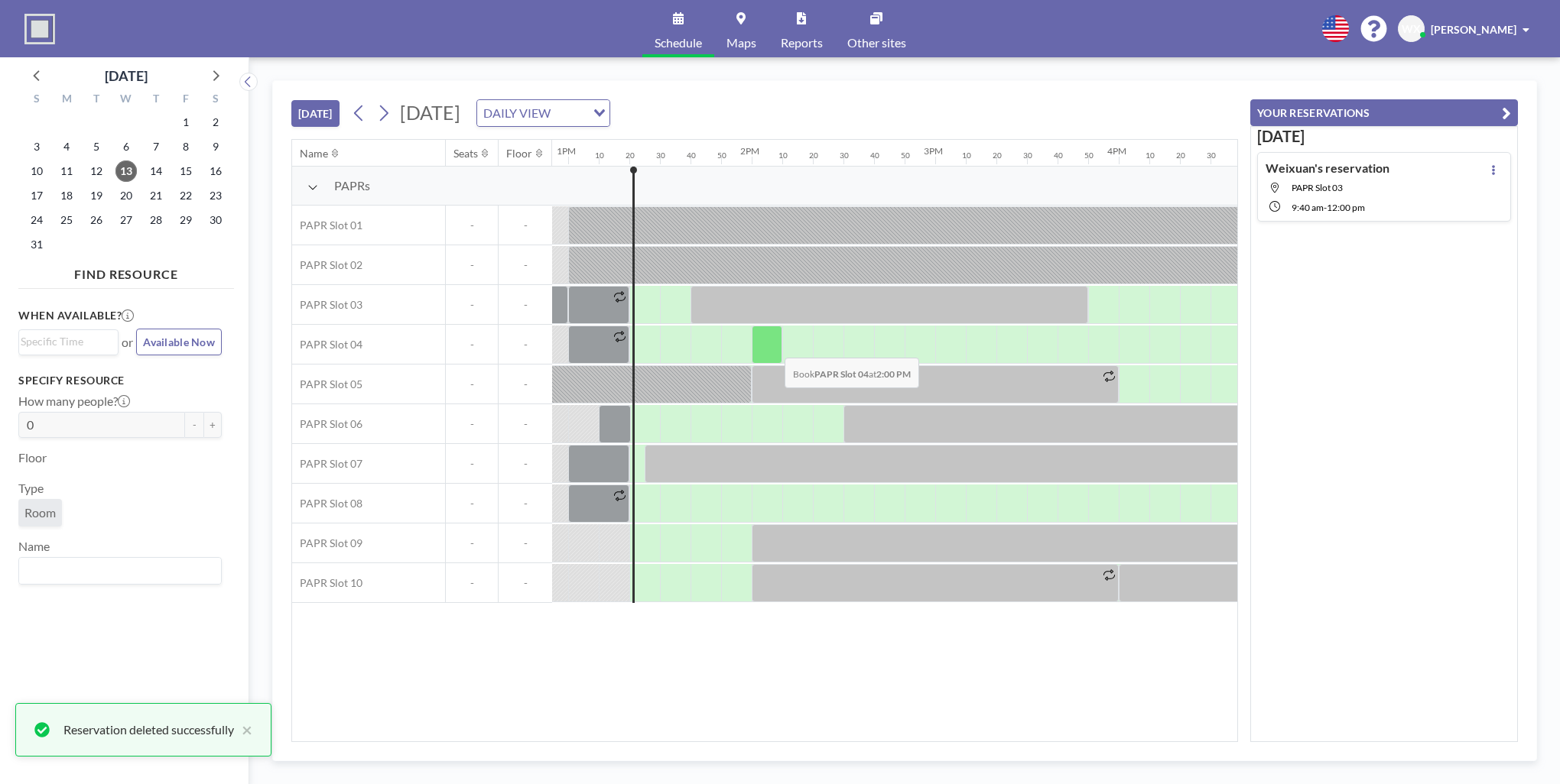
click at [773, 347] on div at bounding box center [767, 345] width 31 height 38
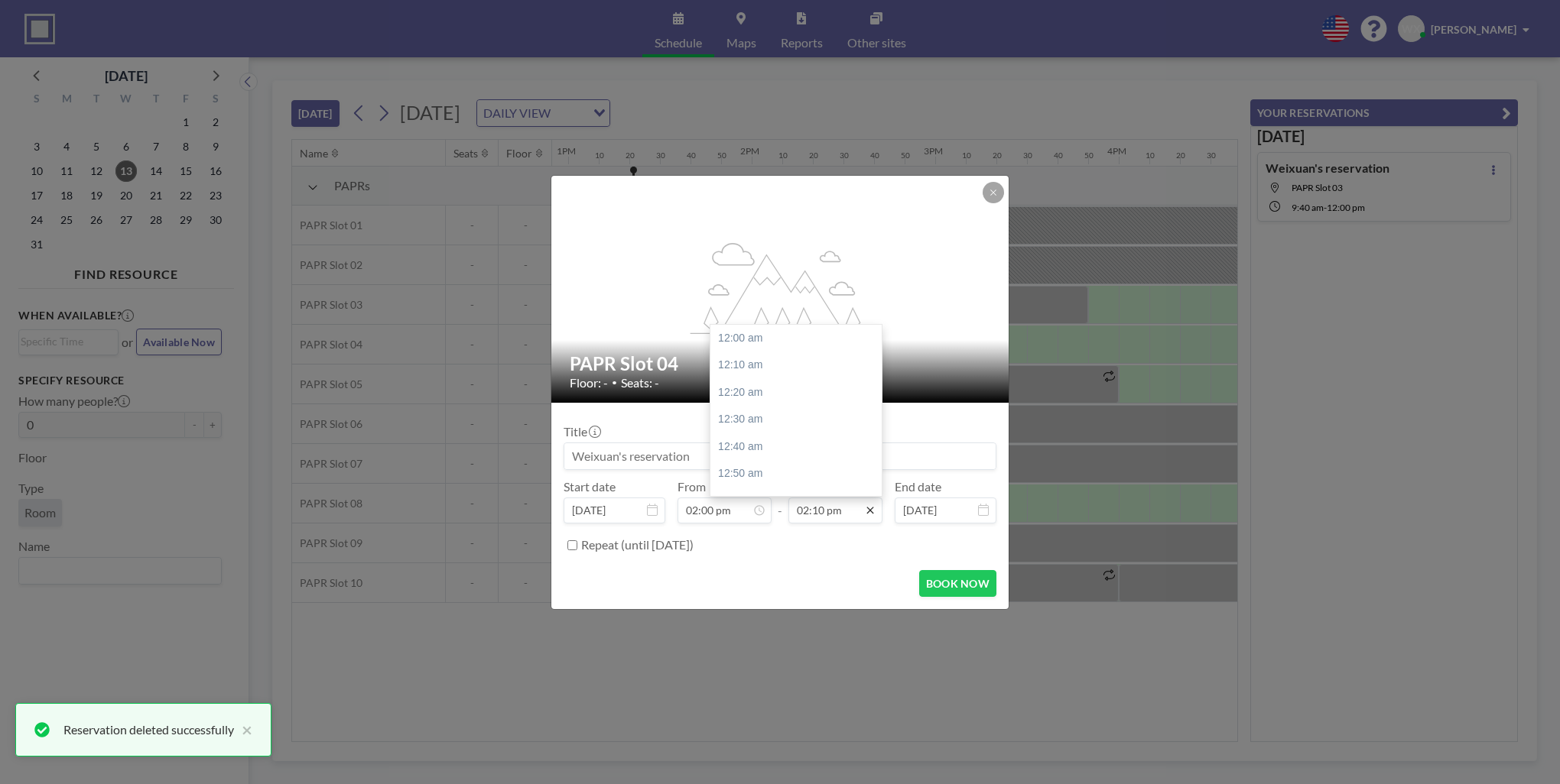
scroll to position [2312, 0]
click at [871, 510] on icon at bounding box center [870, 510] width 7 height 7
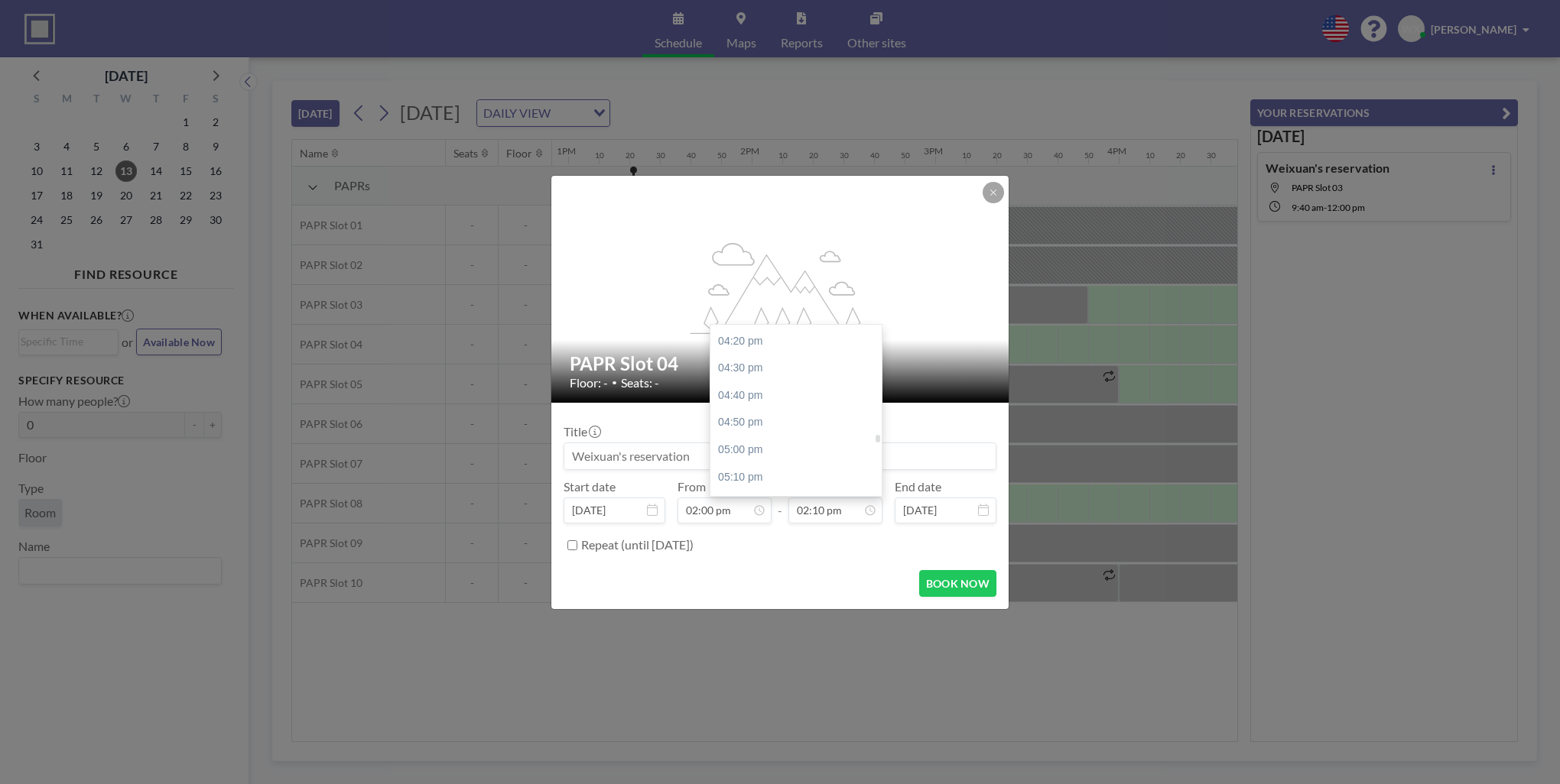
scroll to position [2542, 0]
click at [773, 407] on div "04:00 pm" at bounding box center [800, 409] width 179 height 27
type input "04:00 pm"
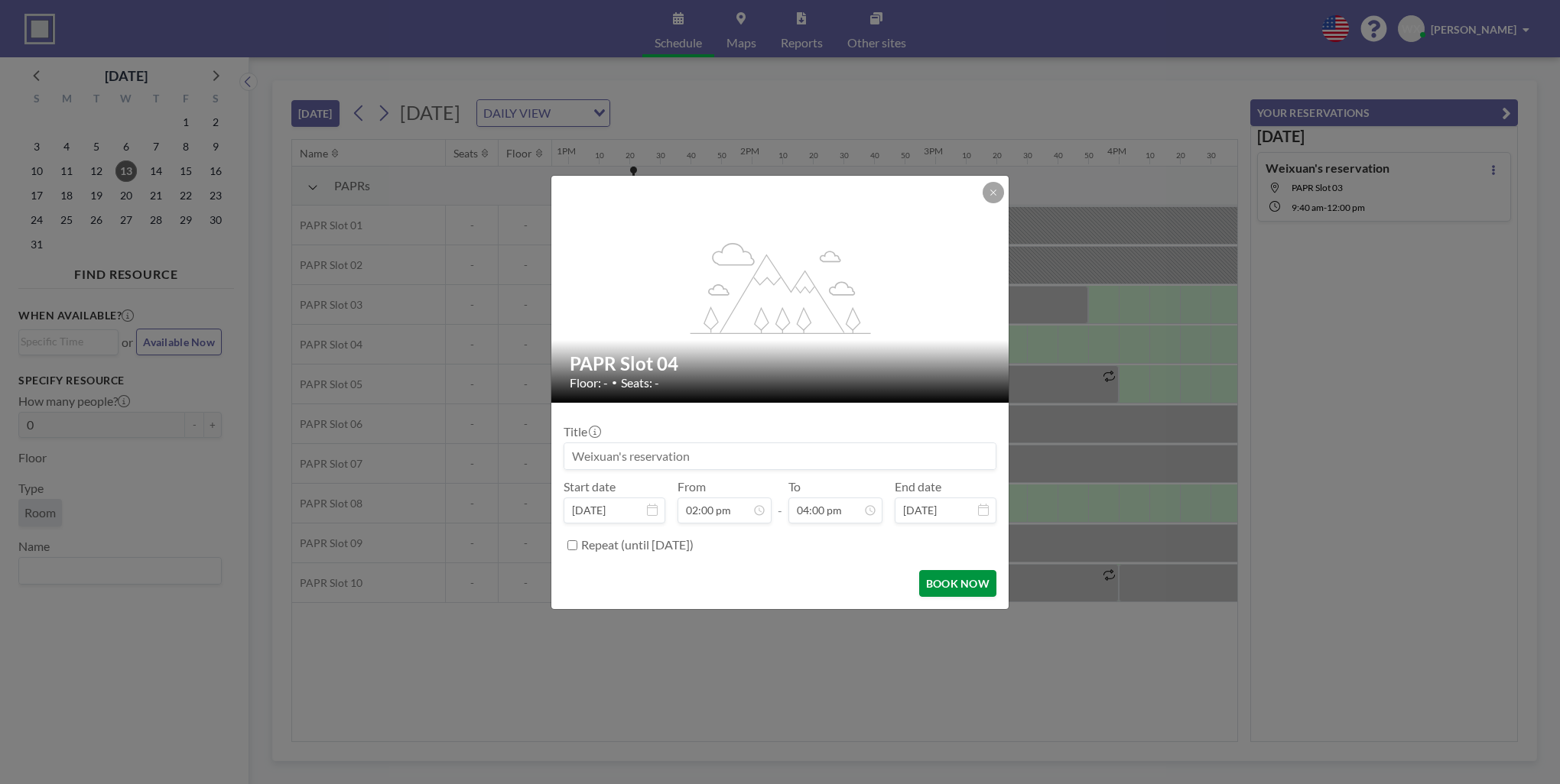
click at [964, 583] on button "BOOK NOW" at bounding box center [957, 583] width 78 height 26
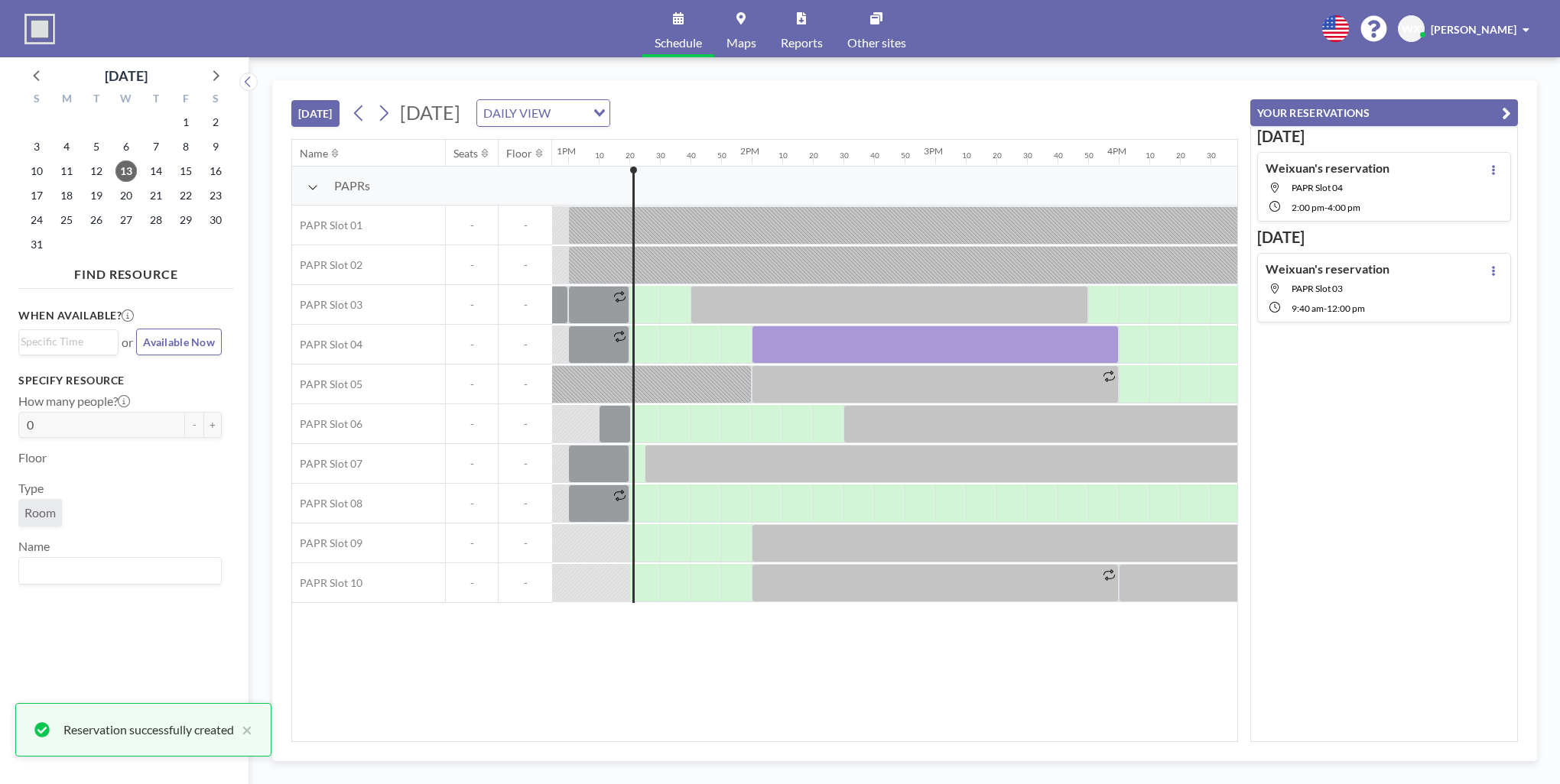
click at [1125, 119] on div "TODAY Wednesday, August 13, 2025 DAILY VIEW Loading..." at bounding box center [764, 110] width 947 height 58
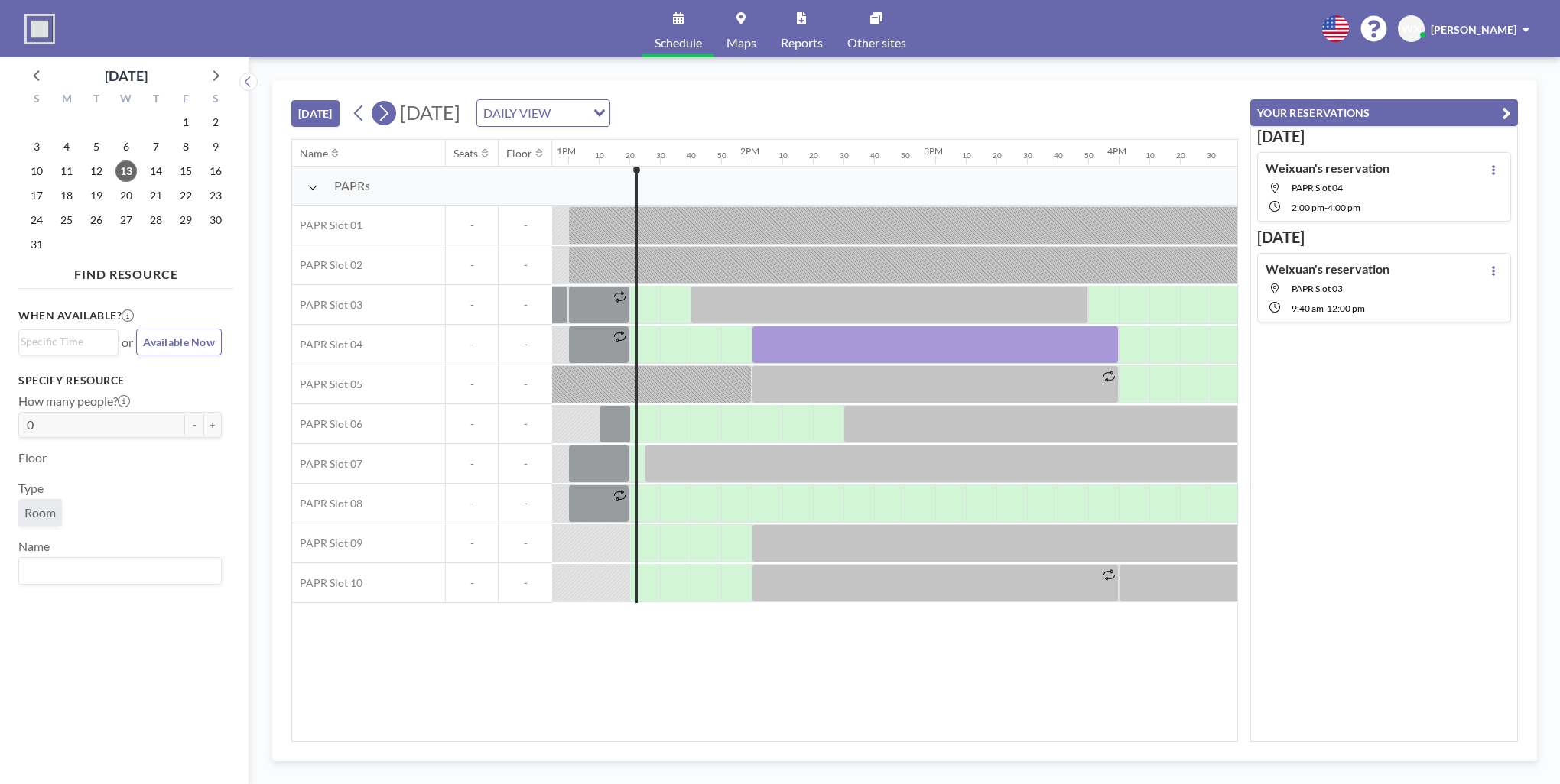
drag, startPoint x: 391, startPoint y: 115, endPoint x: 382, endPoint y: 115, distance: 9.0
click at [390, 115] on icon at bounding box center [384, 113] width 15 height 23
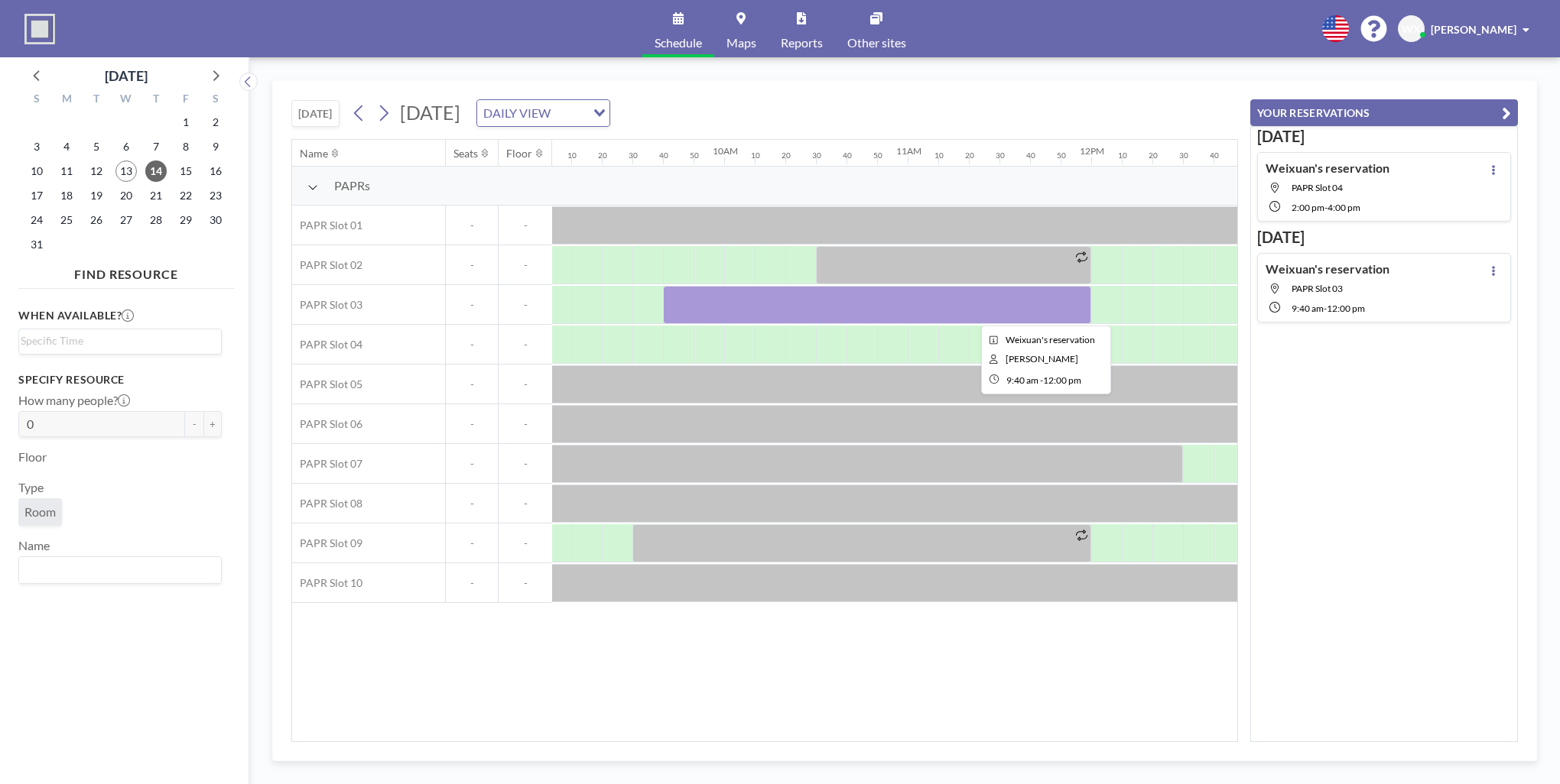
scroll to position [0, 1654]
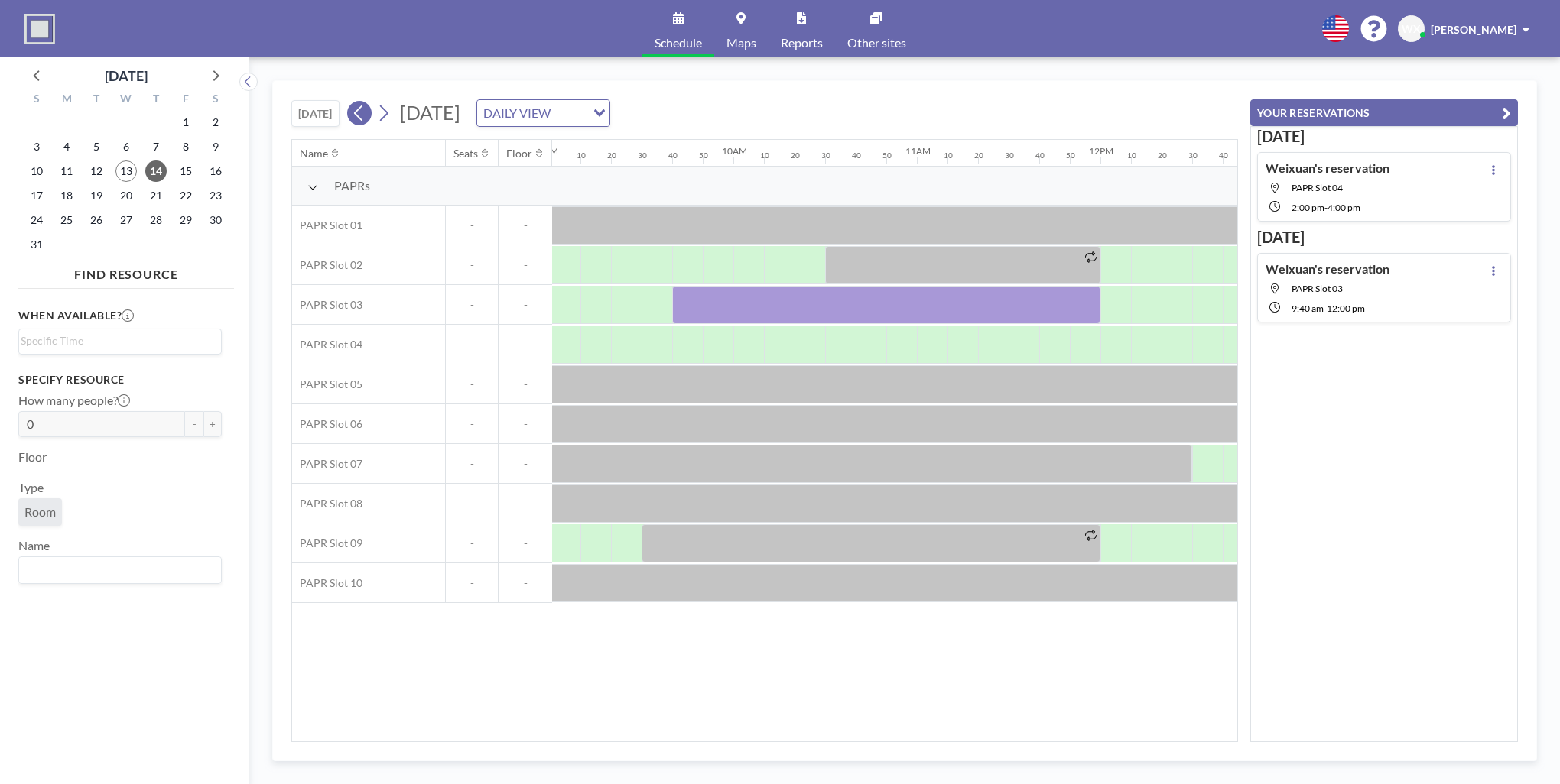
click at [369, 120] on button at bounding box center [360, 113] width 25 height 25
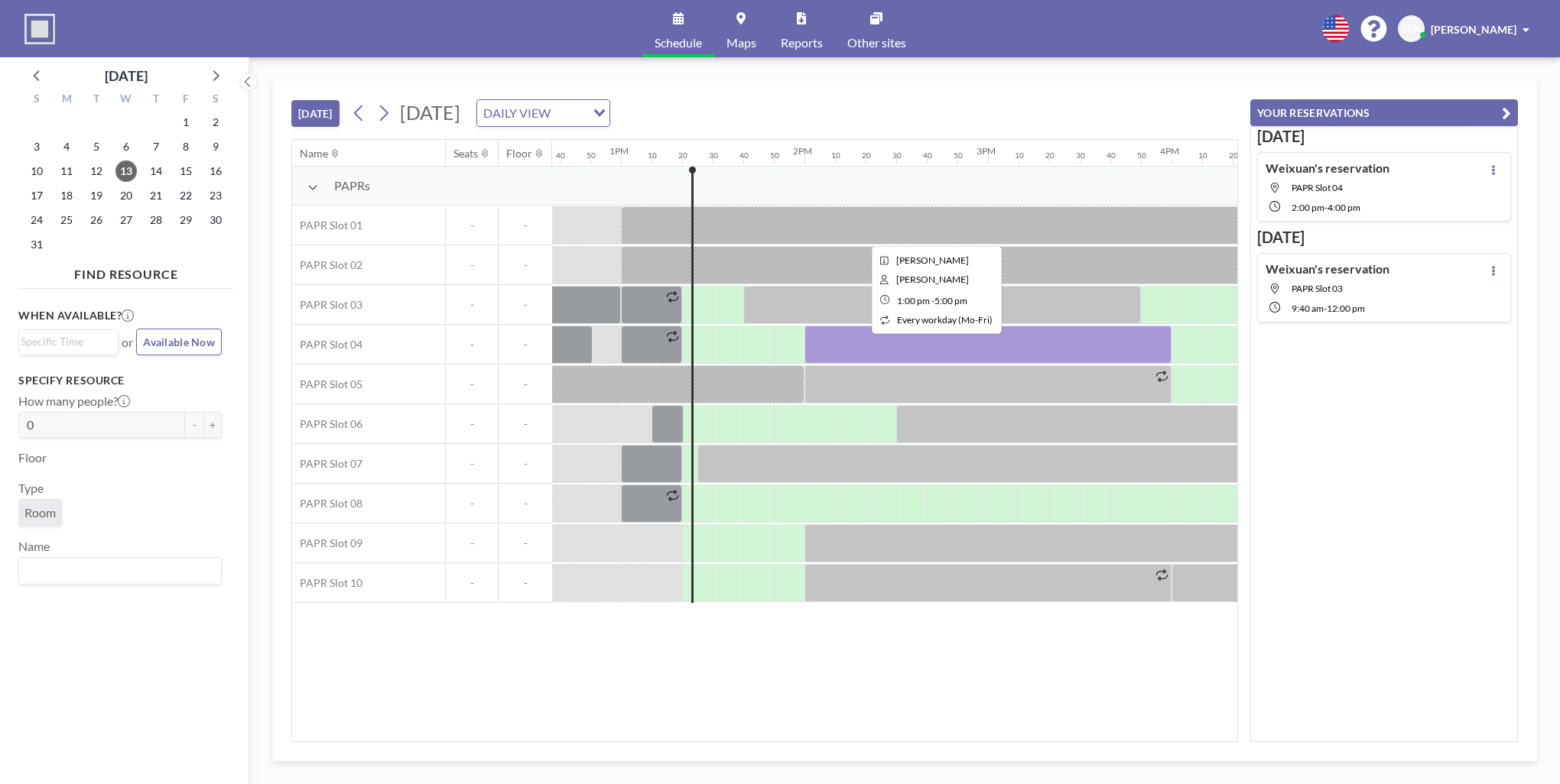
scroll to position [0, 2416]
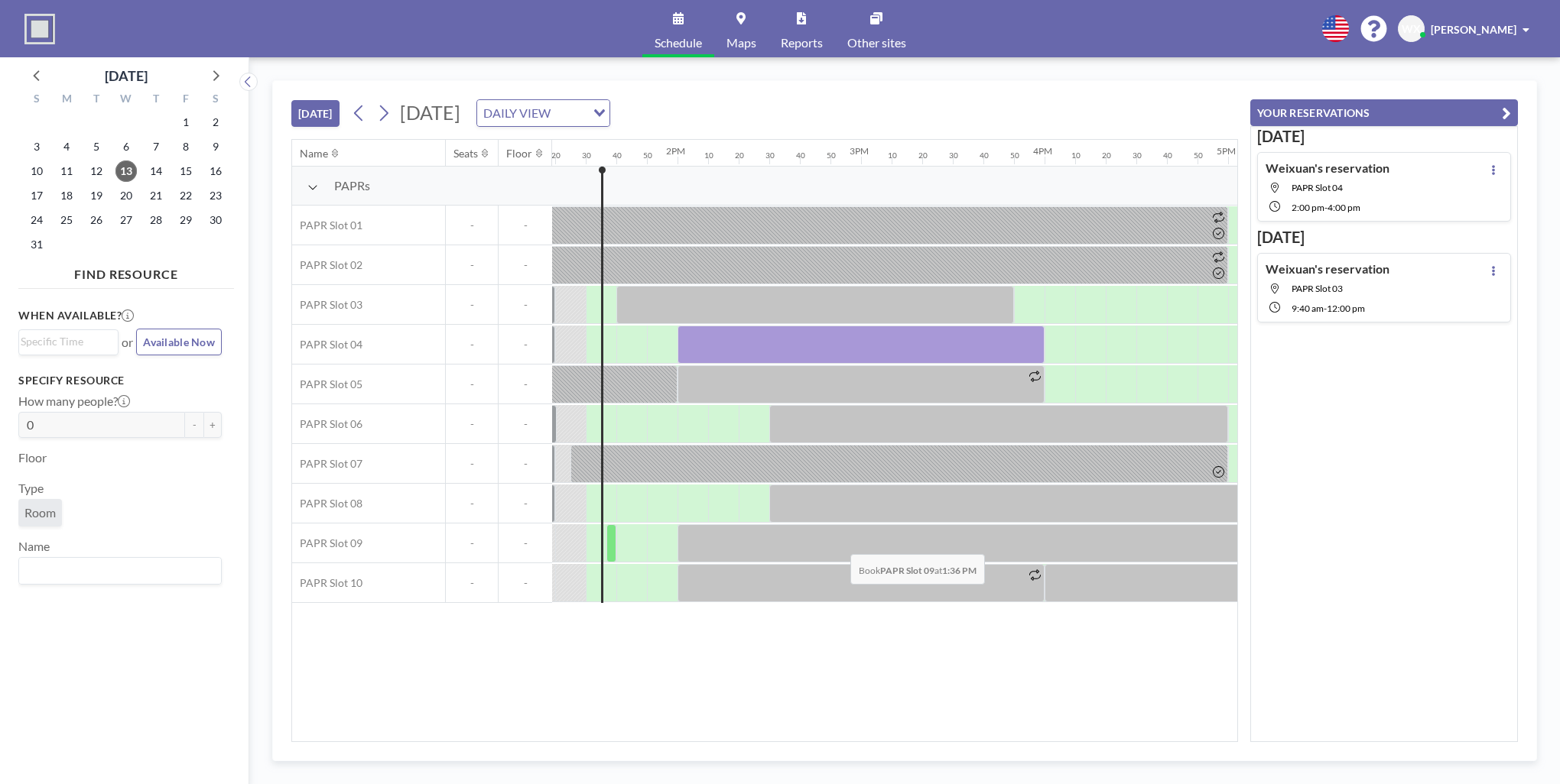
scroll to position [0, 2446]
click at [388, 109] on icon at bounding box center [384, 113] width 15 height 23
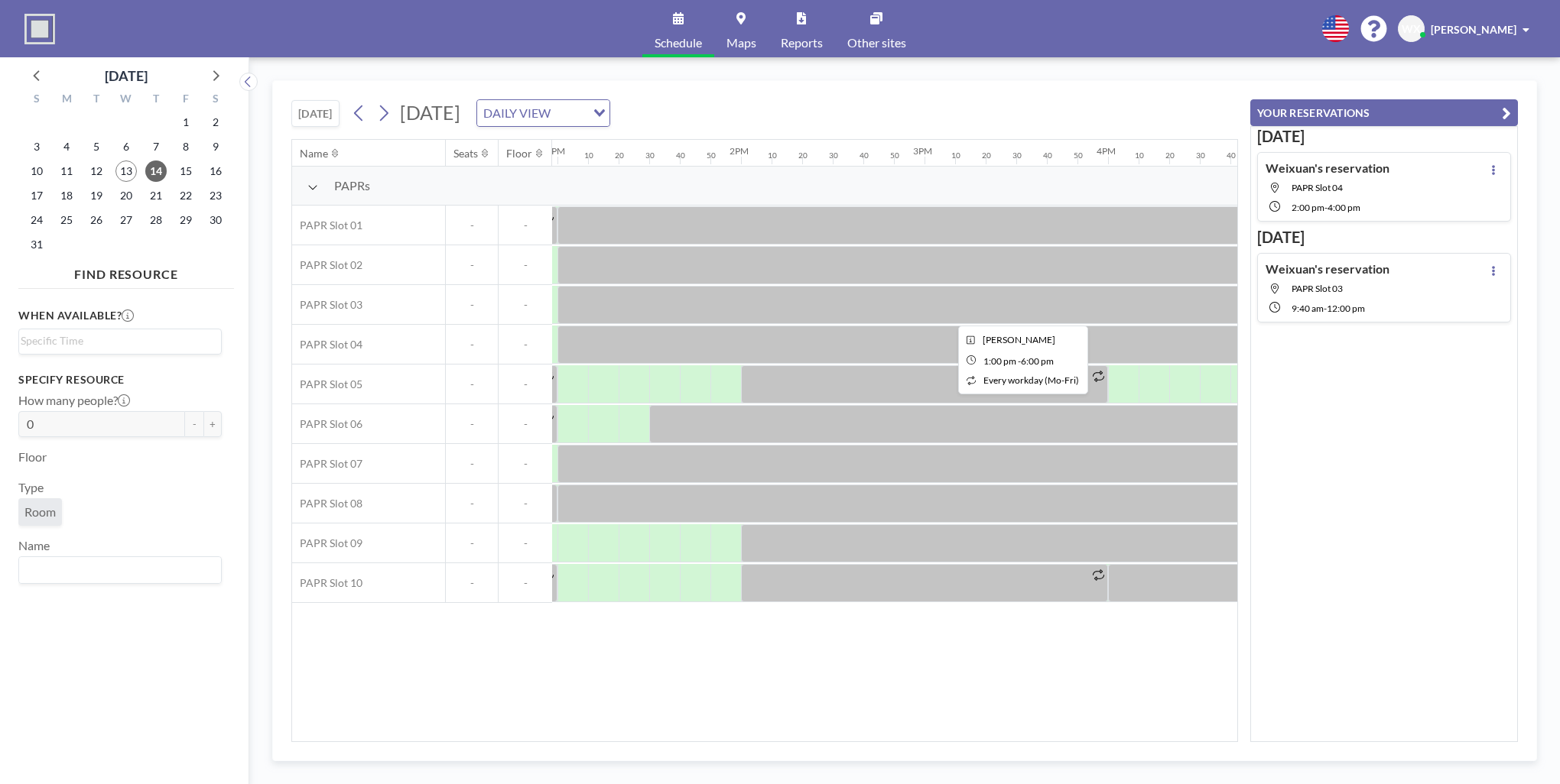
scroll to position [0, 2381]
click at [318, 113] on button "[DATE]" at bounding box center [315, 113] width 48 height 26
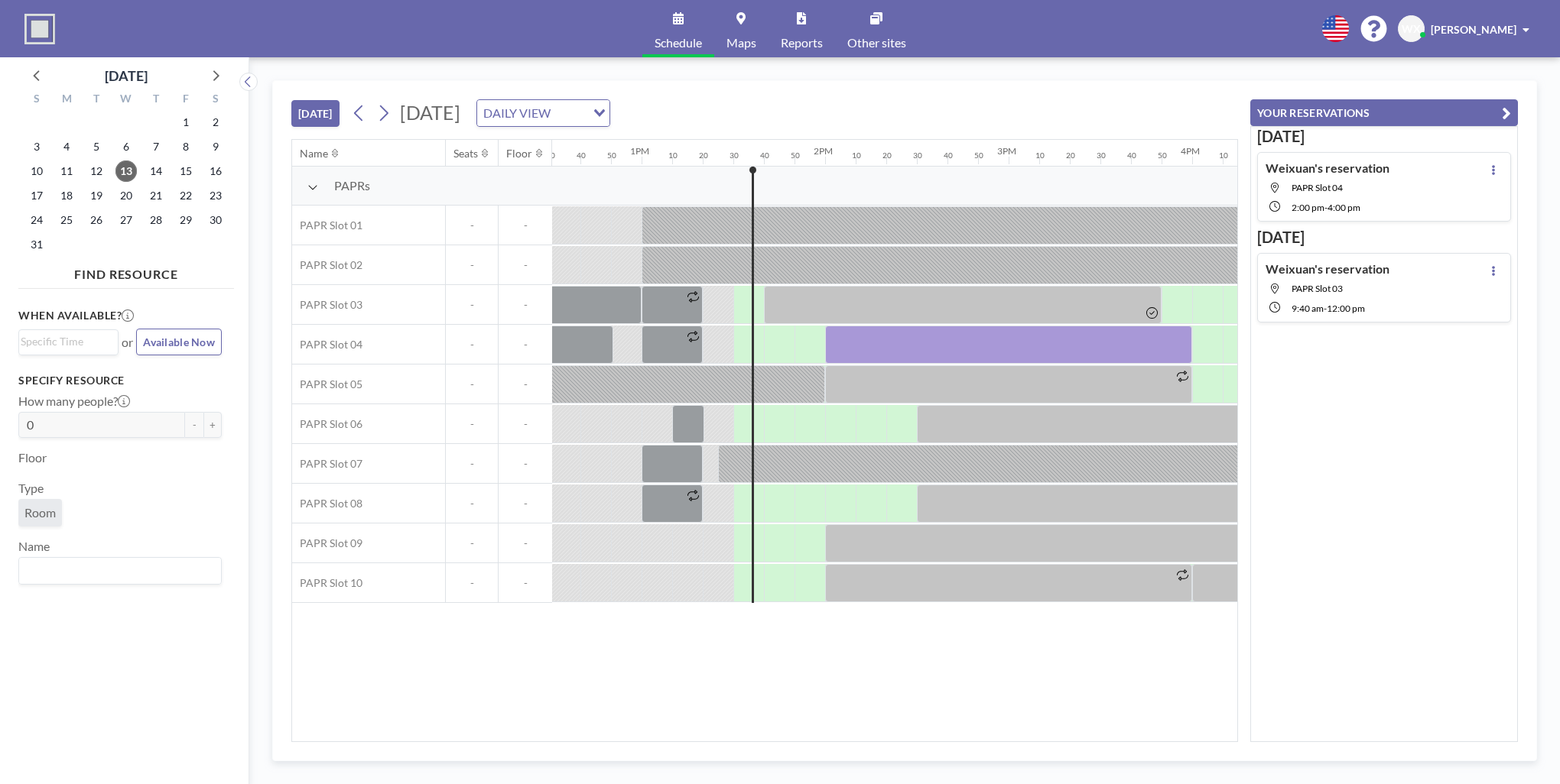
scroll to position [0, 2295]
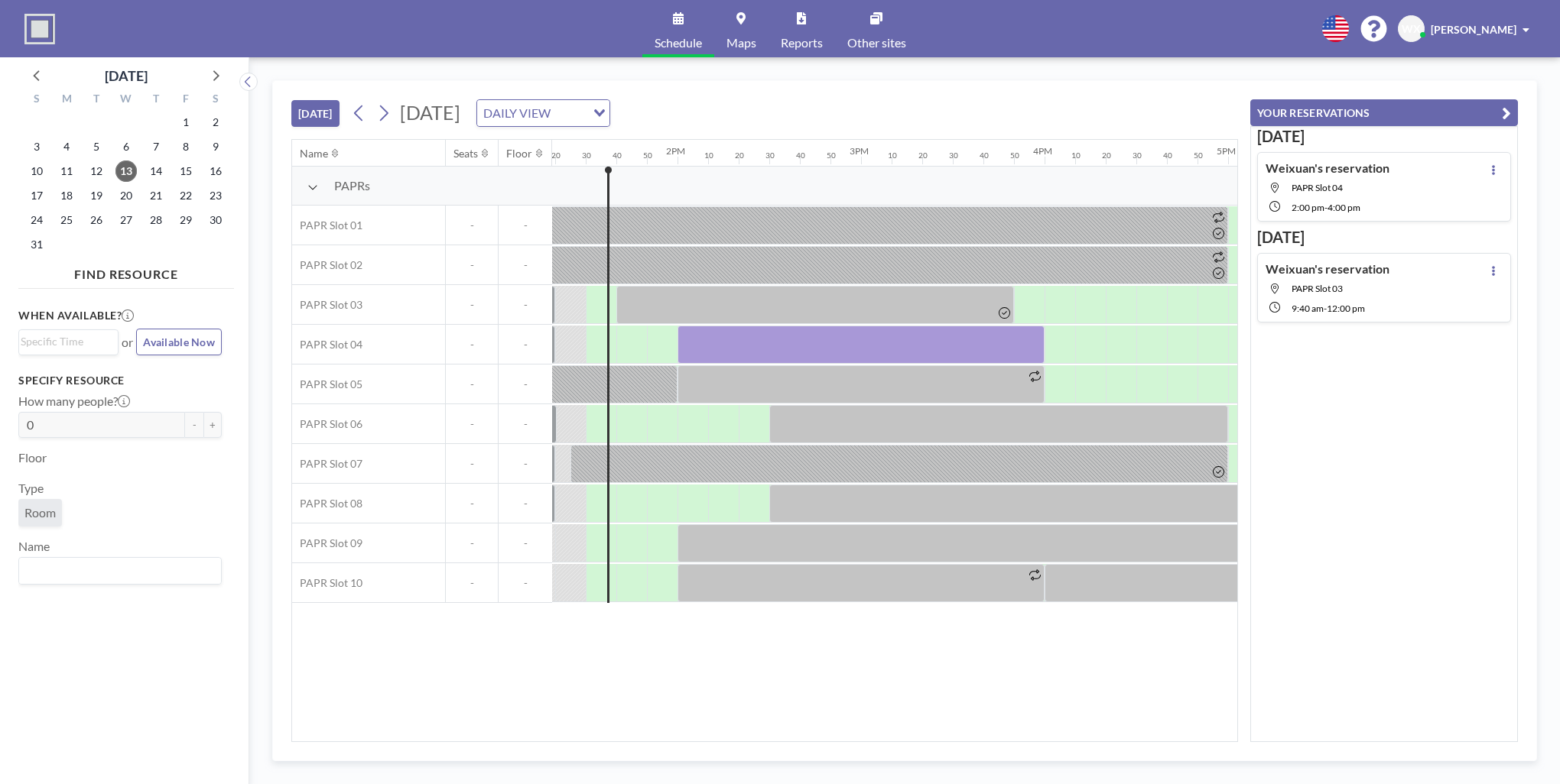
scroll to position [0, 2446]
click at [747, 31] on link "Maps" at bounding box center [741, 28] width 54 height 57
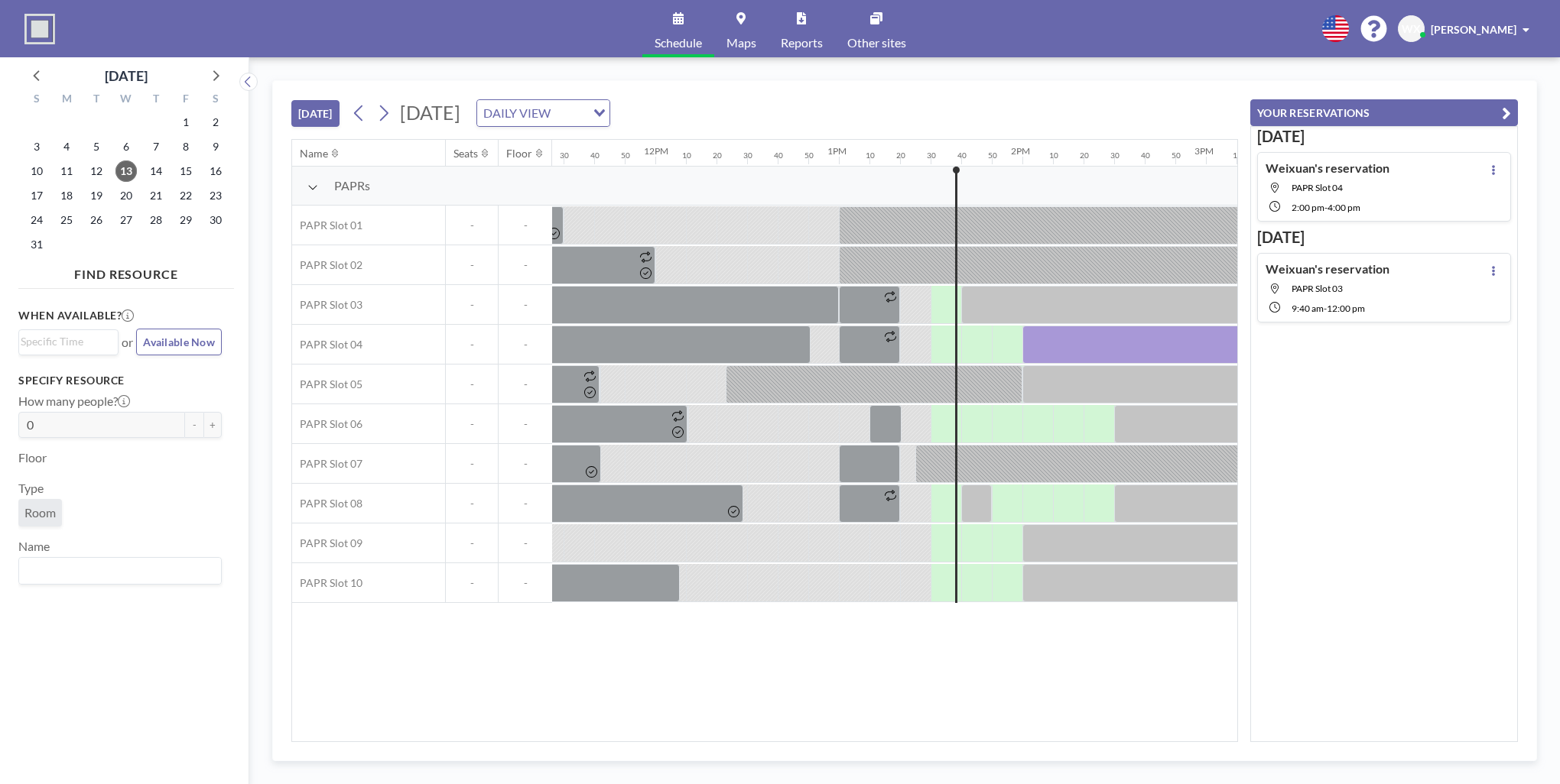
scroll to position [0, 2446]
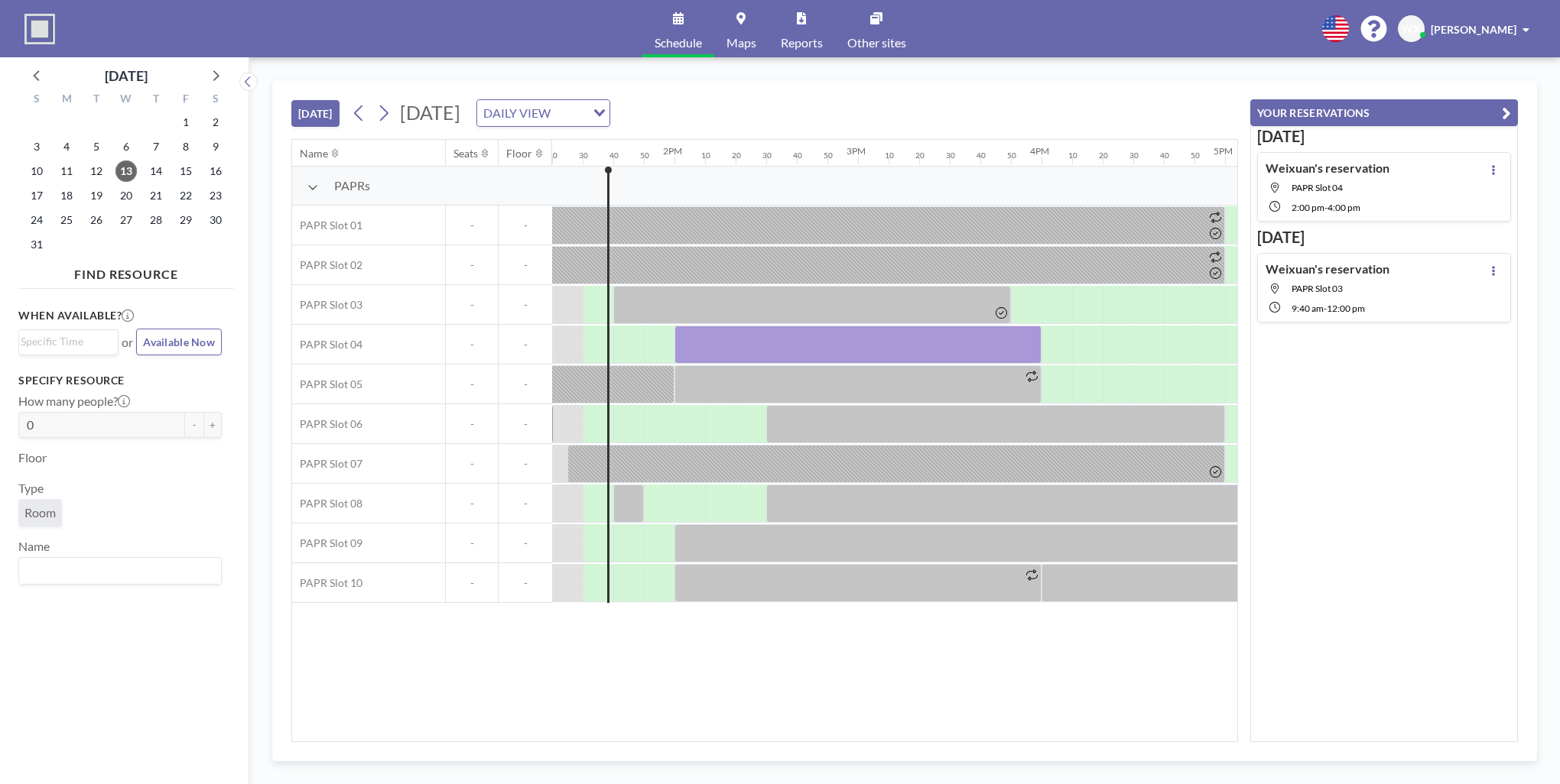
click at [40, 26] on img at bounding box center [40, 29] width 31 height 31
click at [1490, 168] on icon at bounding box center [1492, 170] width 6 height 10
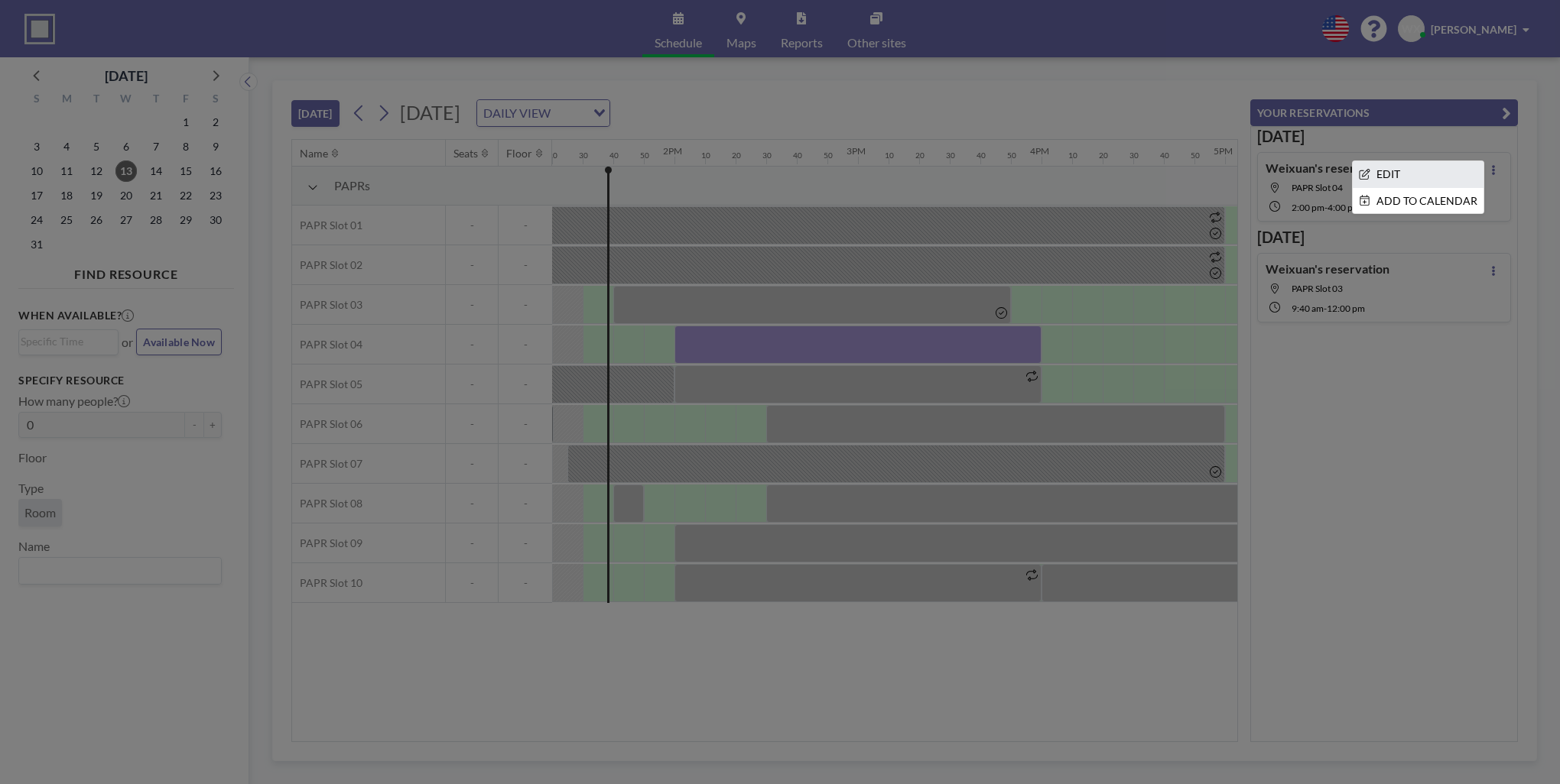
click at [1422, 173] on li "EDIT" at bounding box center [1418, 173] width 130 height 26
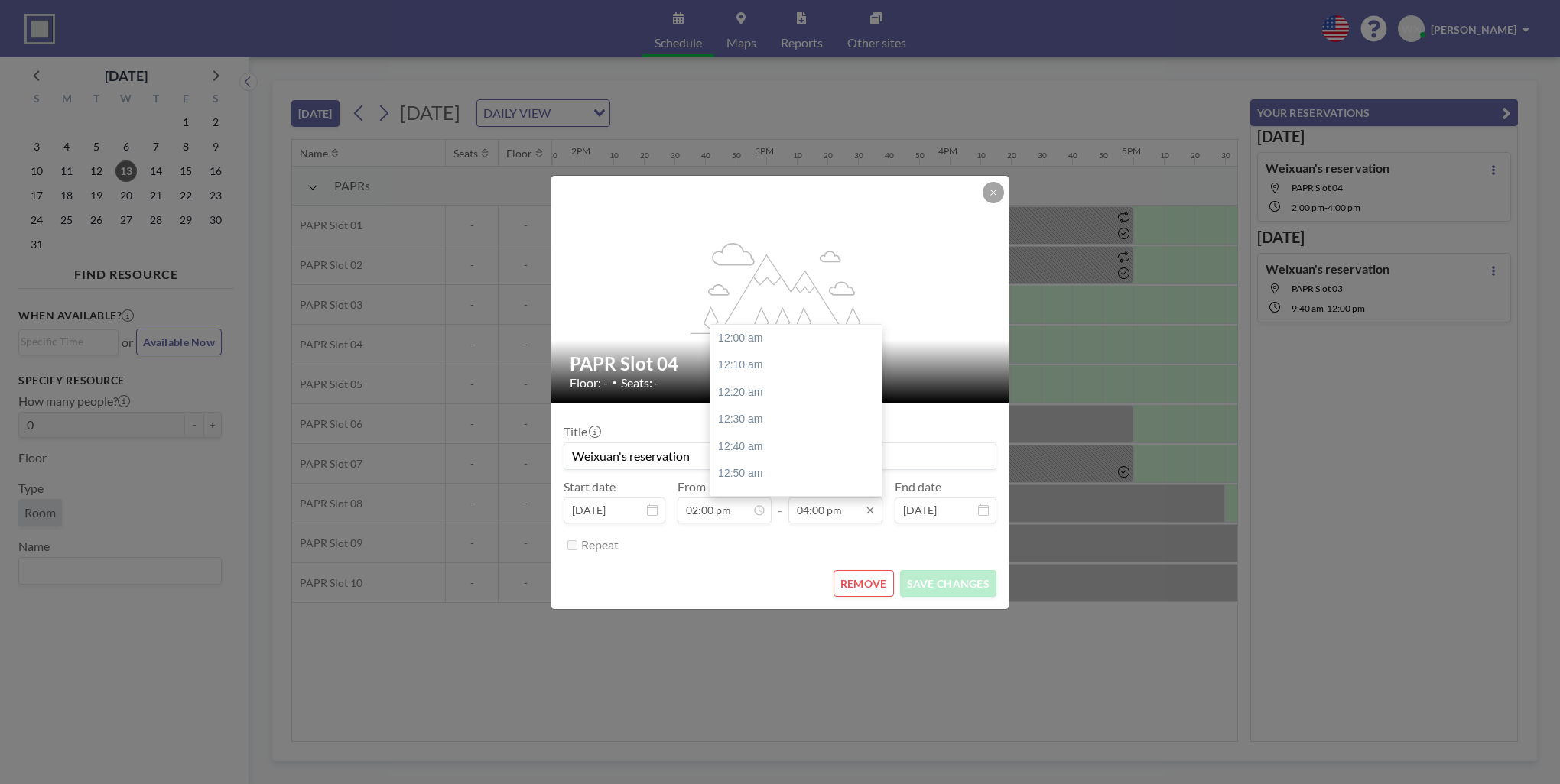
scroll to position [2612, 0]
click at [1000, 182] on div at bounding box center [993, 192] width 21 height 21
click at [984, 190] on button at bounding box center [993, 192] width 21 height 21
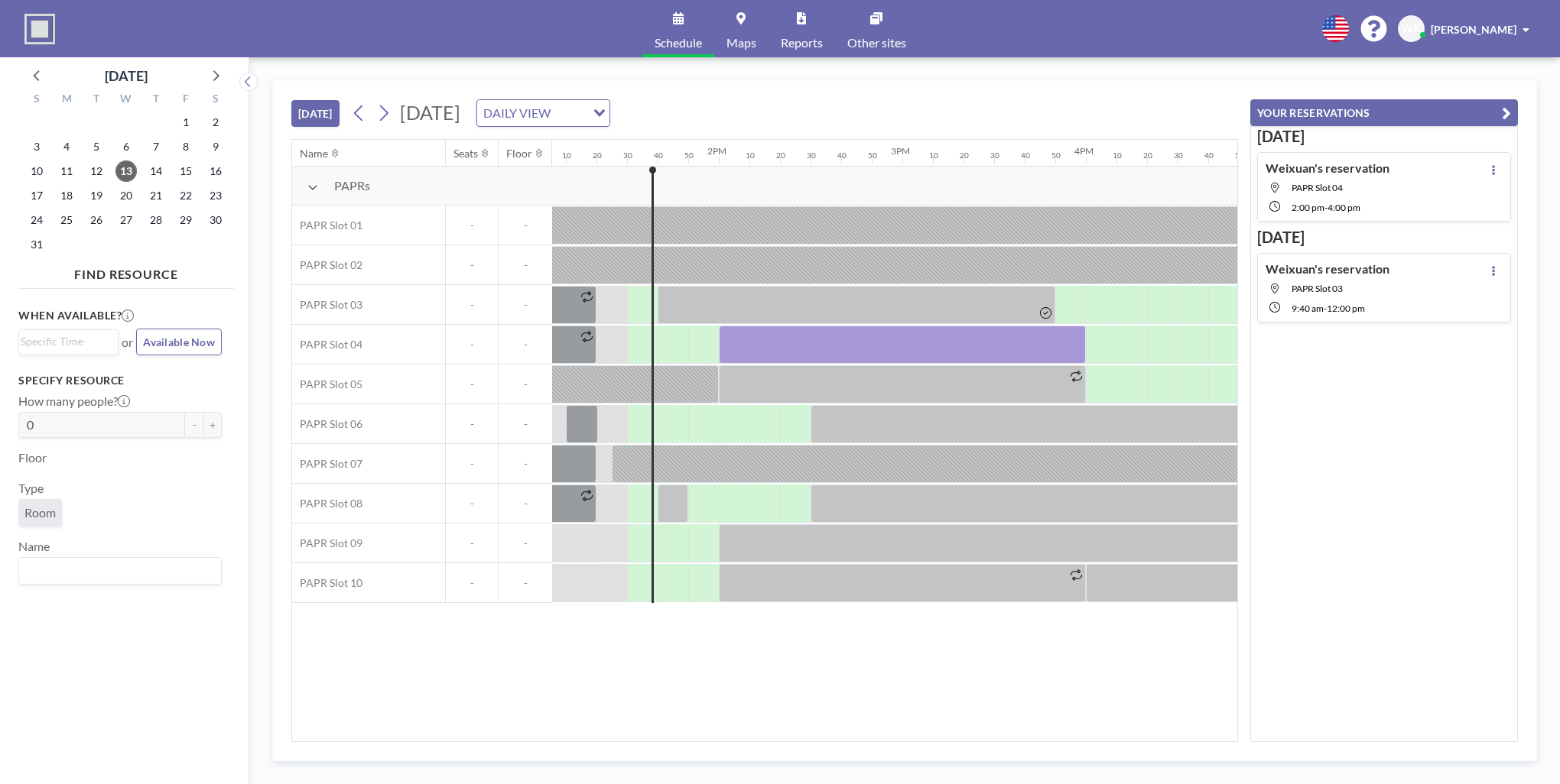
scroll to position [0, 2446]
